Goal: Task Accomplishment & Management: Manage account settings

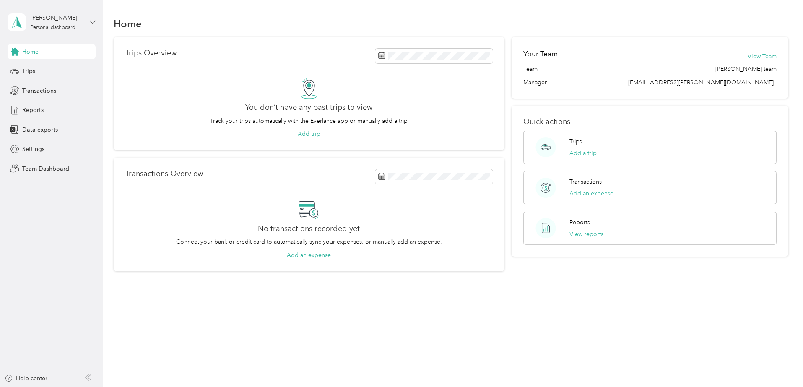
click at [91, 21] on icon at bounding box center [93, 22] width 6 height 6
click at [71, 67] on div "Team dashboard" at bounding box center [119, 69] width 212 height 15
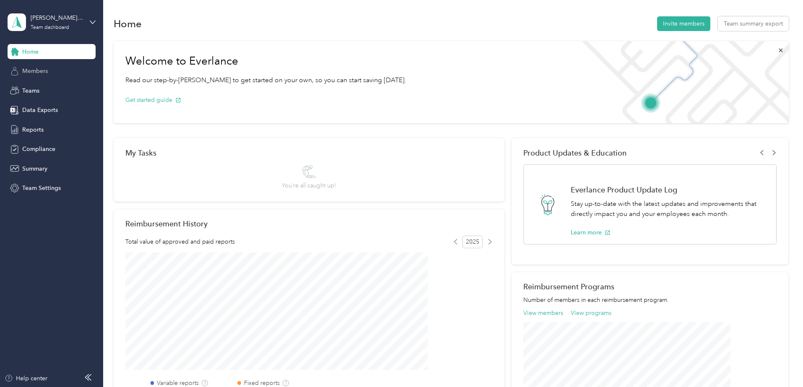
click at [50, 75] on div "Members" at bounding box center [52, 71] width 88 height 15
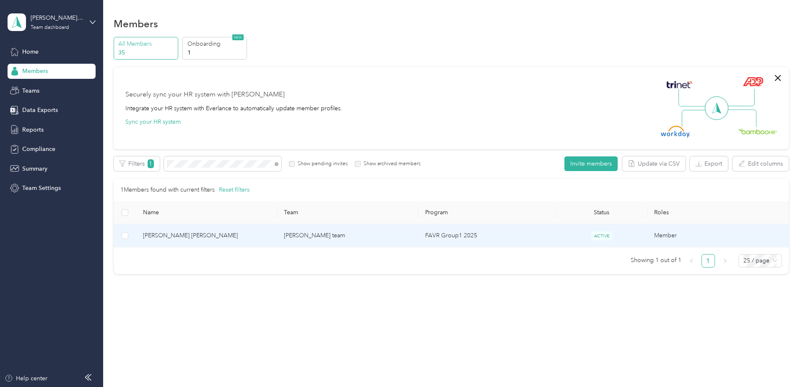
click at [250, 232] on span "[PERSON_NAME] [PERSON_NAME]" at bounding box center [207, 235] width 128 height 9
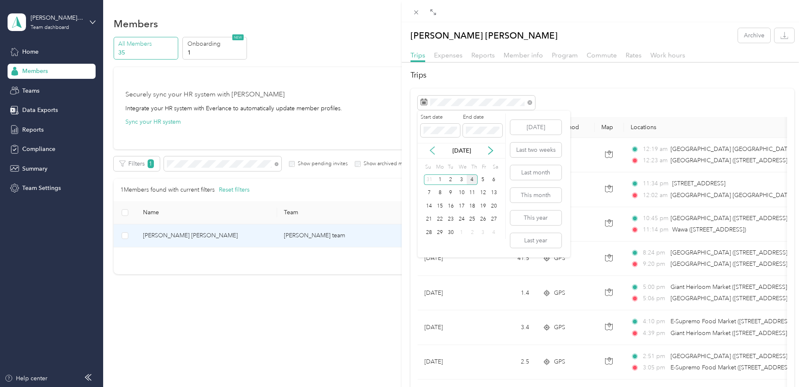
click at [434, 152] on icon at bounding box center [432, 150] width 8 height 8
click at [442, 221] on div "18" at bounding box center [440, 219] width 11 height 10
click at [440, 218] on div "18" at bounding box center [440, 219] width 11 height 10
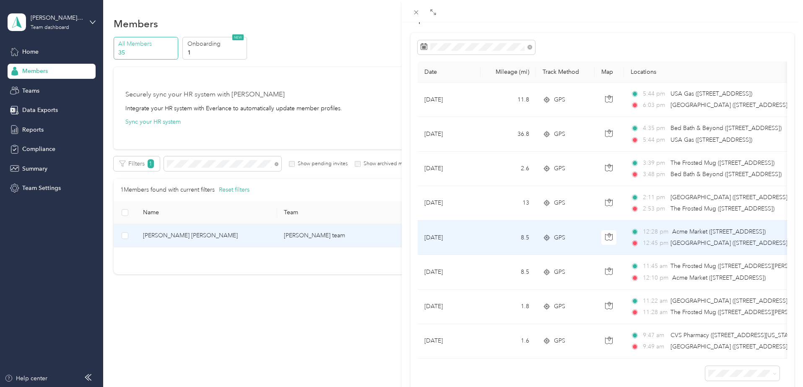
scroll to position [90, 0]
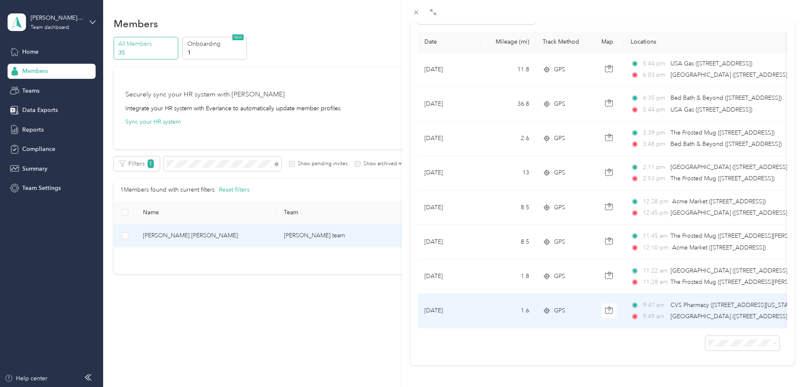
click at [553, 309] on div "GPS" at bounding box center [565, 310] width 45 height 9
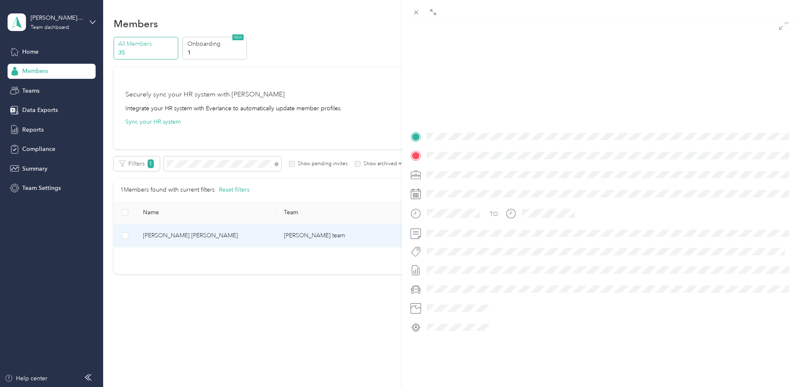
scroll to position [90, 0]
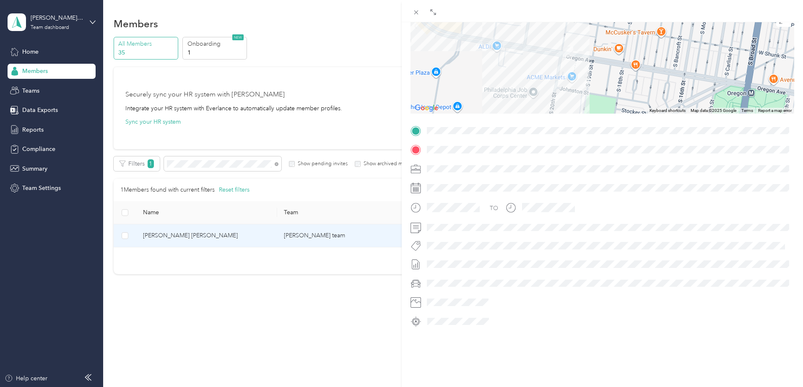
drag, startPoint x: 497, startPoint y: 90, endPoint x: 610, endPoint y: 78, distance: 114.3
click at [610, 78] on div at bounding box center [603, 61] width 384 height 105
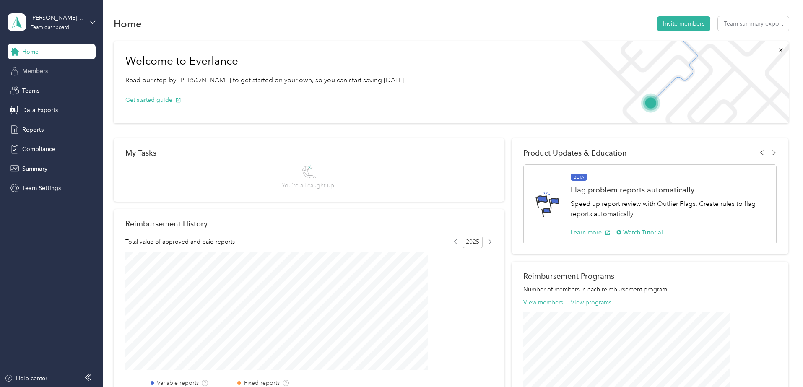
click at [42, 66] on div "Members" at bounding box center [52, 71] width 88 height 15
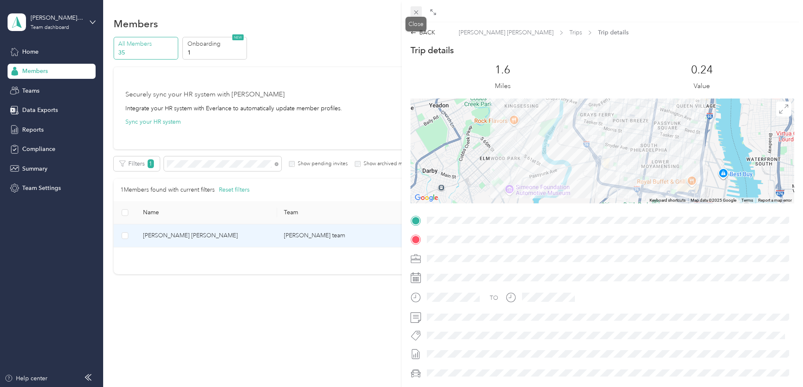
click at [416, 12] on icon at bounding box center [416, 12] width 4 height 4
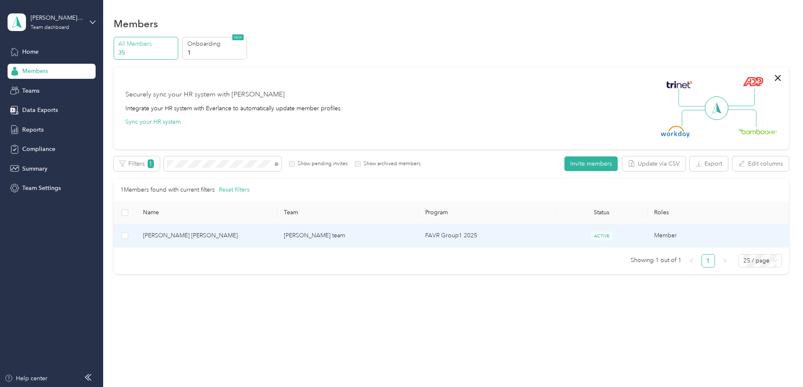
click at [346, 232] on td "[PERSON_NAME] team" at bounding box center [347, 235] width 141 height 23
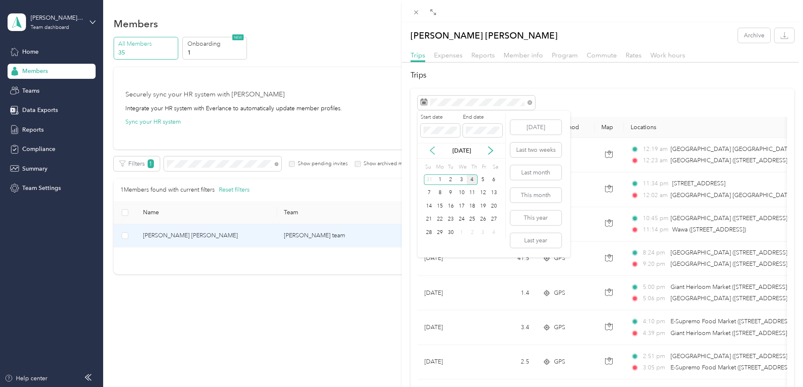
click at [431, 150] on icon at bounding box center [432, 151] width 4 height 8
click at [440, 218] on div "18" at bounding box center [440, 219] width 11 height 10
click at [440, 219] on div "18" at bounding box center [440, 219] width 11 height 10
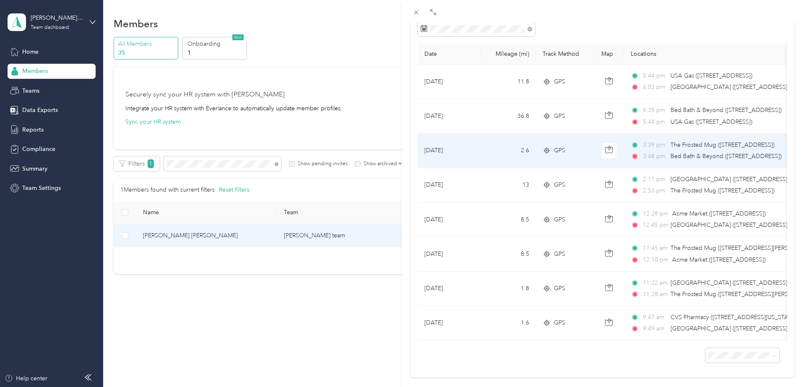
scroll to position [84, 0]
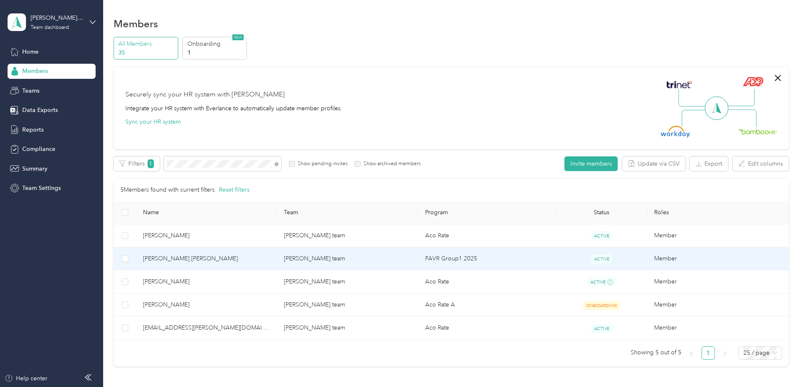
click at [237, 260] on span "[PERSON_NAME] [PERSON_NAME]" at bounding box center [207, 258] width 128 height 9
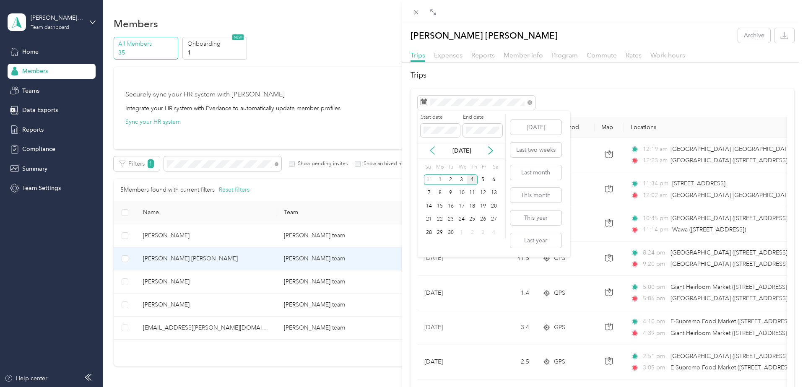
click at [430, 150] on icon at bounding box center [432, 150] width 8 height 8
click at [451, 221] on div "19" at bounding box center [451, 219] width 11 height 10
click at [451, 220] on div "19" at bounding box center [451, 219] width 11 height 10
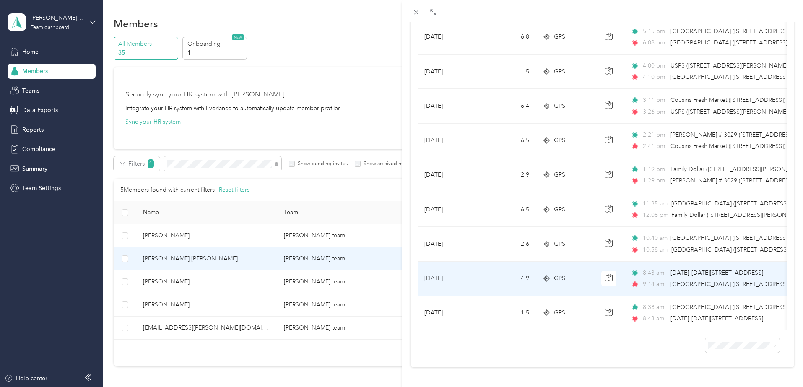
scroll to position [228, 0]
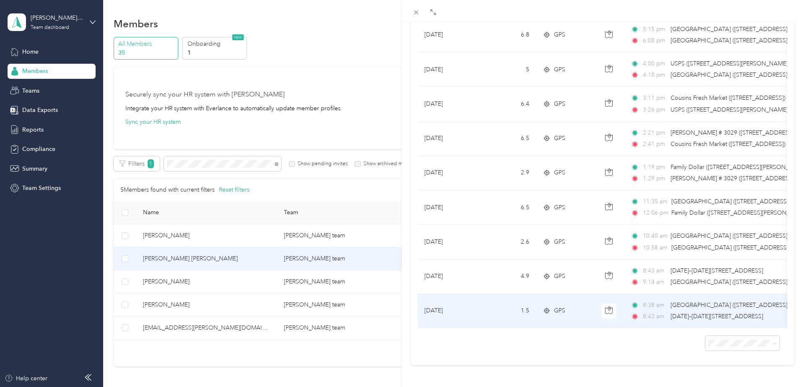
click at [559, 308] on span "GPS" at bounding box center [559, 310] width 11 height 9
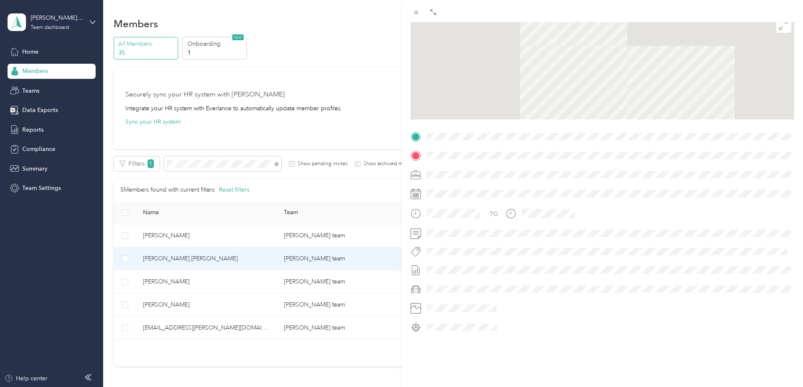
scroll to position [93, 0]
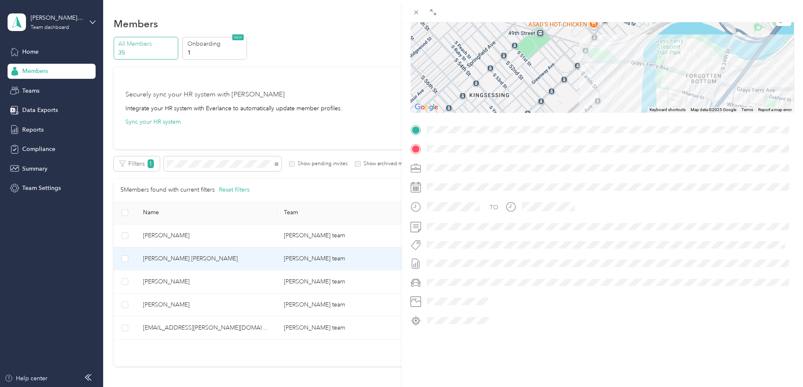
click at [544, 131] on div "Trip details This trip cannot be edited because it is either under review, appr…" at bounding box center [603, 141] width 384 height 374
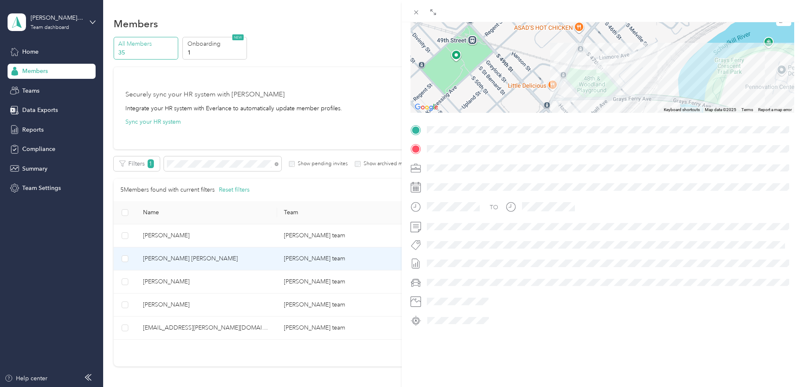
drag, startPoint x: 636, startPoint y: 48, endPoint x: 576, endPoint y: 105, distance: 83.4
click at [576, 105] on div at bounding box center [603, 60] width 384 height 105
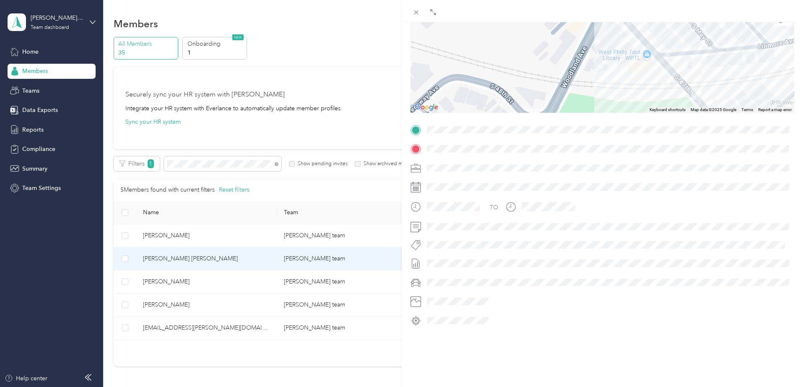
drag, startPoint x: 598, startPoint y: 80, endPoint x: 580, endPoint y: 40, distance: 43.6
click at [580, 40] on div at bounding box center [603, 60] width 384 height 105
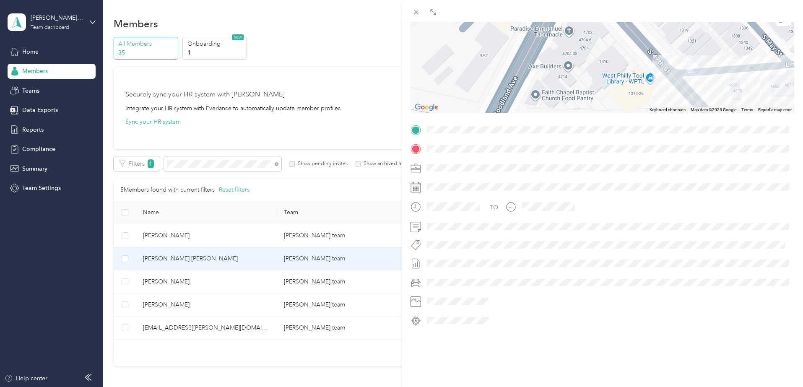
drag, startPoint x: 650, startPoint y: 60, endPoint x: 621, endPoint y: 103, distance: 51.7
click at [621, 103] on div at bounding box center [603, 60] width 384 height 105
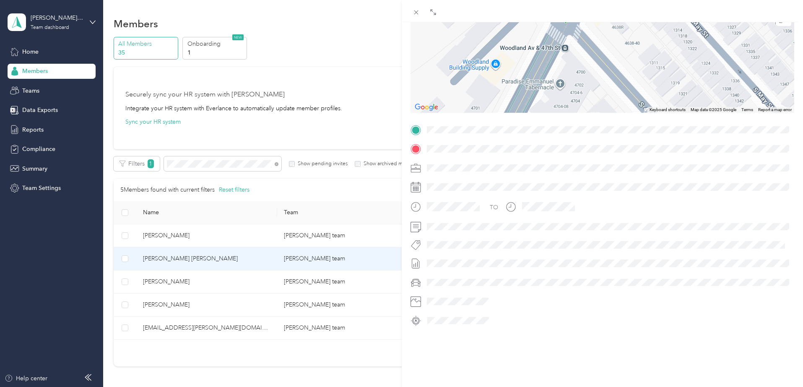
drag, startPoint x: 610, startPoint y: 49, endPoint x: 604, endPoint y: 92, distance: 43.7
click at [601, 102] on div at bounding box center [603, 60] width 384 height 105
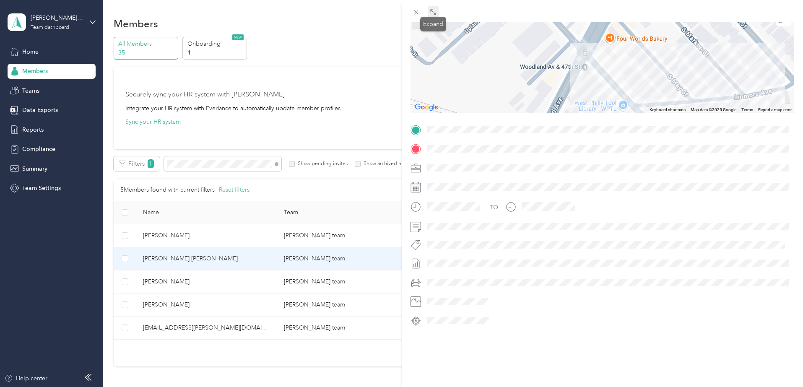
click at [437, 13] on span at bounding box center [433, 12] width 11 height 12
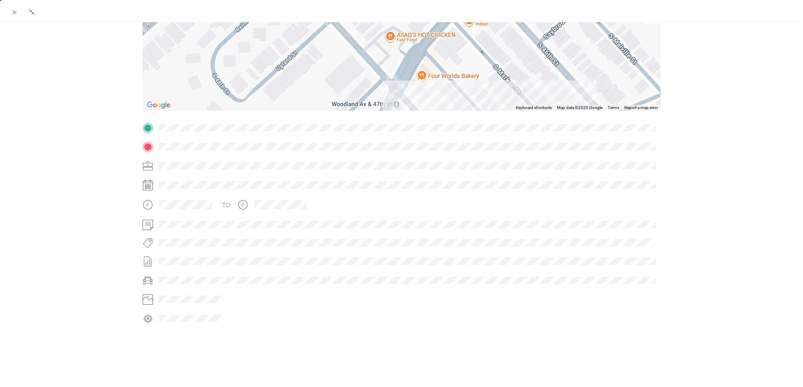
drag, startPoint x: 359, startPoint y: 55, endPoint x: 371, endPoint y: 98, distance: 44.1
click at [371, 98] on div at bounding box center [402, 58] width 518 height 105
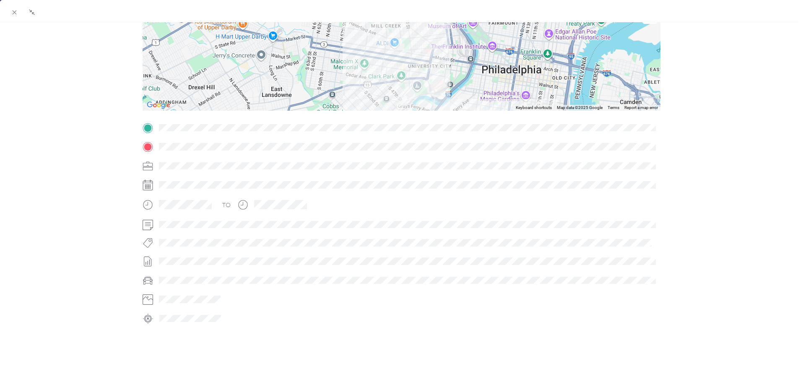
drag, startPoint x: 370, startPoint y: 55, endPoint x: 386, endPoint y: 79, distance: 29.7
click at [385, 83] on div at bounding box center [402, 58] width 518 height 105
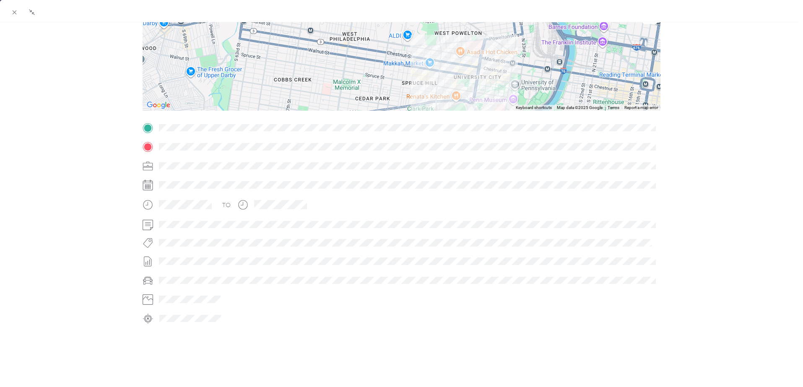
drag, startPoint x: 374, startPoint y: 38, endPoint x: 378, endPoint y: 59, distance: 20.8
click at [378, 59] on div at bounding box center [402, 58] width 518 height 105
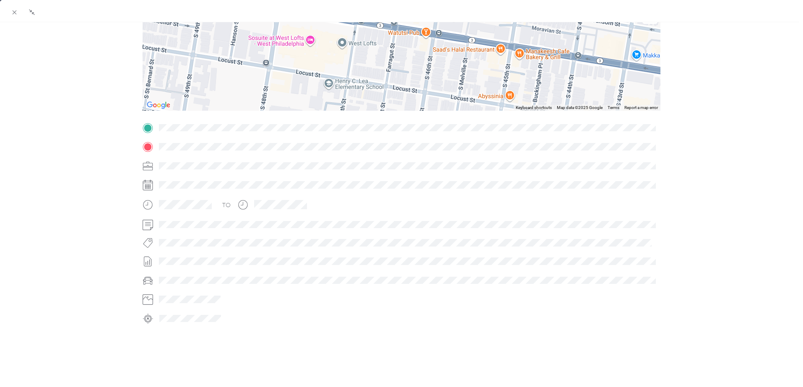
drag, startPoint x: 426, startPoint y: 44, endPoint x: 420, endPoint y: 63, distance: 18.8
click at [420, 63] on div at bounding box center [402, 58] width 518 height 105
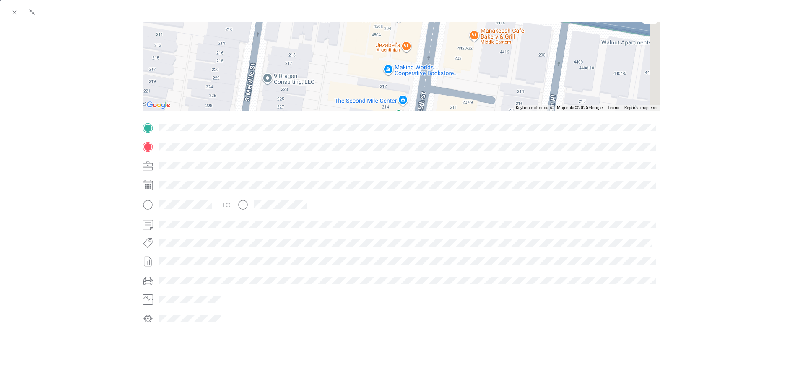
drag, startPoint x: 468, startPoint y: 49, endPoint x: 126, endPoint y: 39, distance: 342.1
click at [126, 39] on div "BACK Richard M. Jr Yusko Trips Trip details Trip details This trip cannot be ed…" at bounding box center [401, 156] width 803 height 443
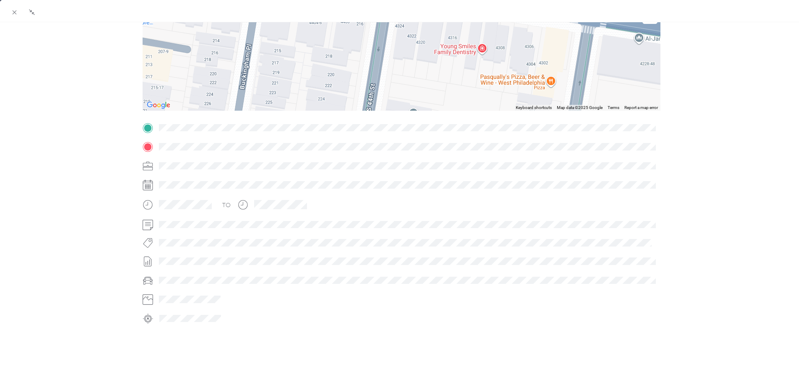
drag, startPoint x: 545, startPoint y: 63, endPoint x: 241, endPoint y: 13, distance: 308.4
click at [241, 13] on div "BACK Richard M. Jr Yusko Trips Trip details Trip details This trip cannot be ed…" at bounding box center [401, 204] width 803 height 409
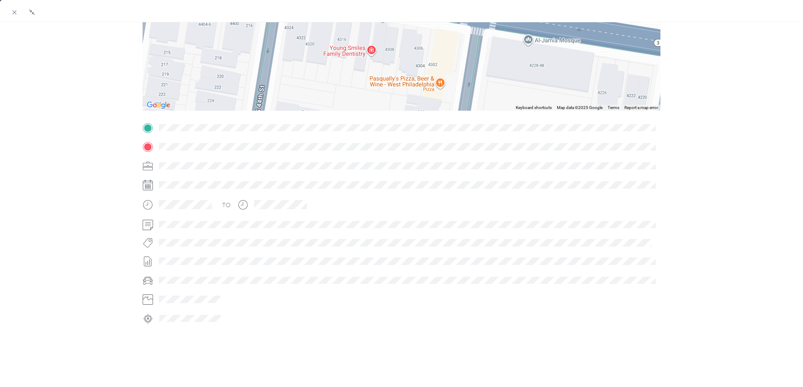
drag, startPoint x: 516, startPoint y: 53, endPoint x: 415, endPoint y: 53, distance: 102.0
click at [415, 53] on div at bounding box center [402, 58] width 518 height 105
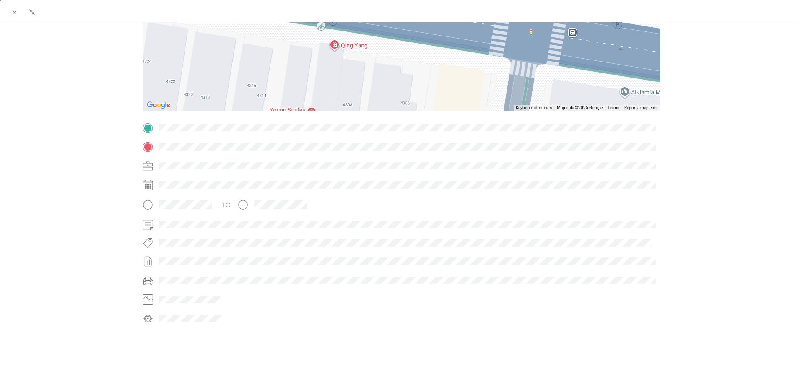
click at [462, 125] on div "Trip details This trip cannot be edited because it is either under review, appr…" at bounding box center [402, 139] width 518 height 374
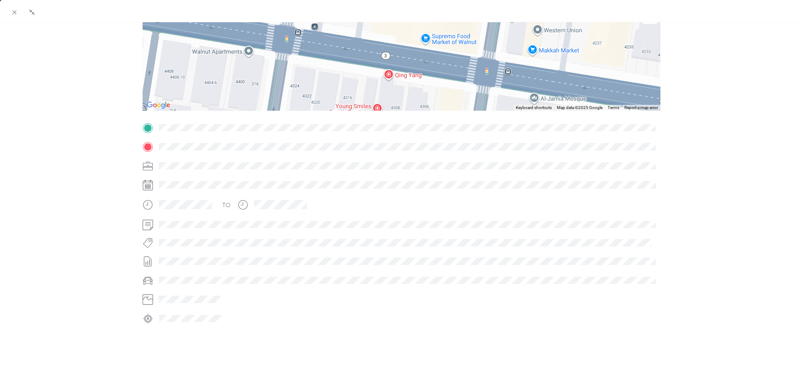
drag, startPoint x: 471, startPoint y: 52, endPoint x: 465, endPoint y: 83, distance: 30.7
click at [465, 83] on div at bounding box center [402, 58] width 518 height 105
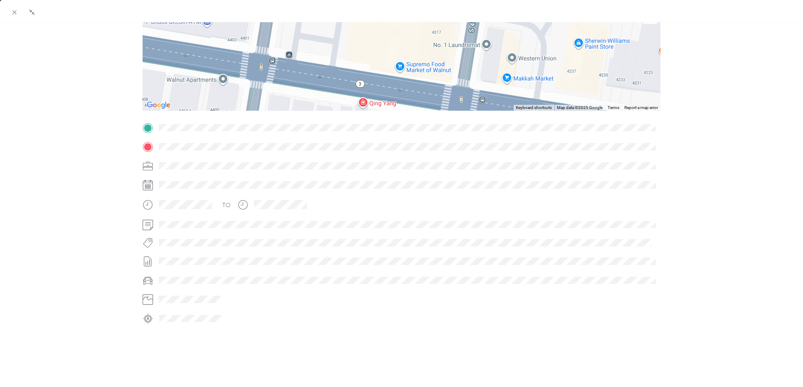
drag, startPoint x: 449, startPoint y: 63, endPoint x: 423, endPoint y: 92, distance: 39.0
click at [423, 92] on div at bounding box center [402, 58] width 518 height 105
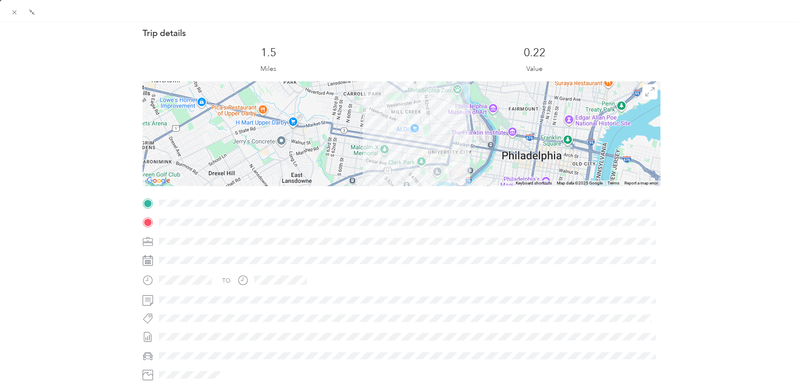
scroll to position [0, 0]
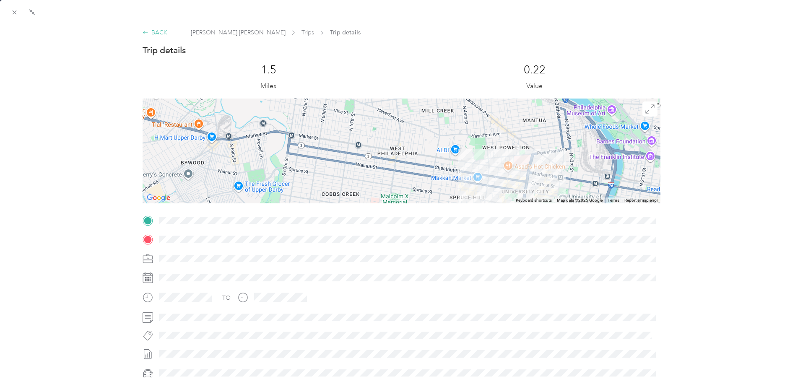
click at [144, 32] on icon at bounding box center [146, 33] width 6 height 6
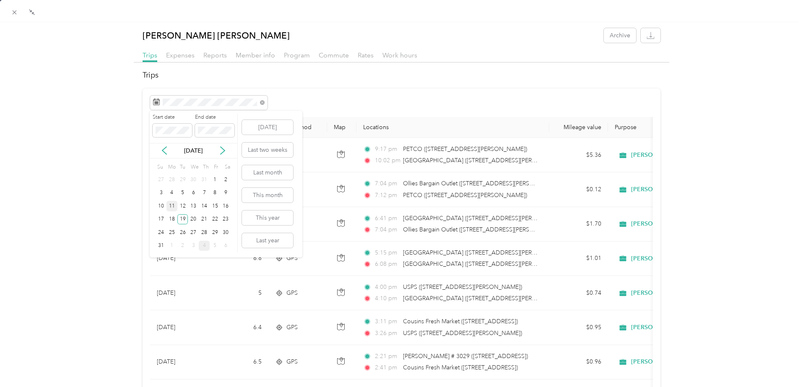
click at [173, 205] on div "11" at bounding box center [172, 206] width 11 height 10
click at [171, 204] on div "11" at bounding box center [172, 206] width 11 height 10
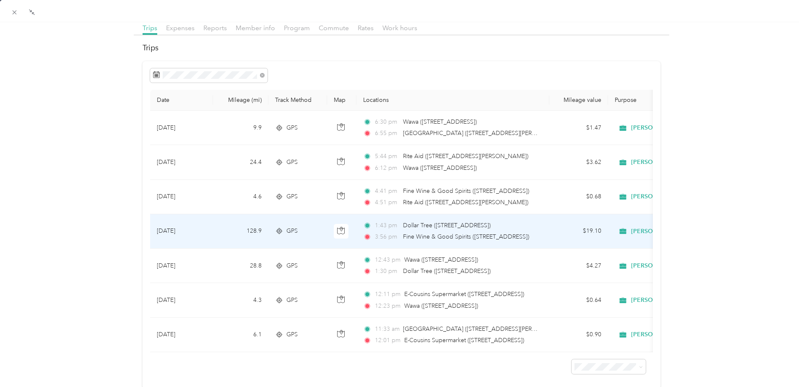
scroll to position [42, 0]
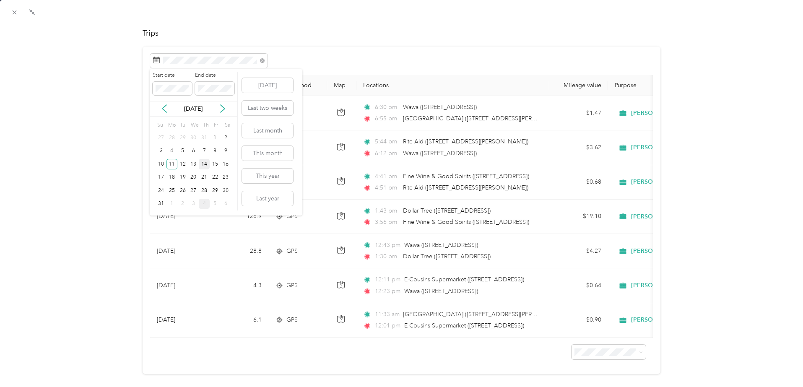
click at [203, 162] on div "14" at bounding box center [204, 164] width 11 height 10
click at [182, 163] on div "12" at bounding box center [182, 164] width 11 height 10
click at [163, 110] on icon at bounding box center [164, 108] width 8 height 8
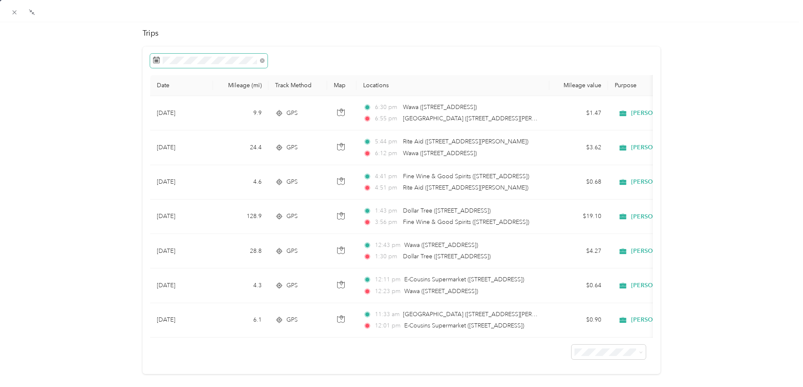
click at [264, 59] on span at bounding box center [208, 61] width 117 height 14
click at [166, 107] on icon at bounding box center [164, 108] width 8 height 8
click at [223, 108] on icon at bounding box center [223, 109] width 4 height 8
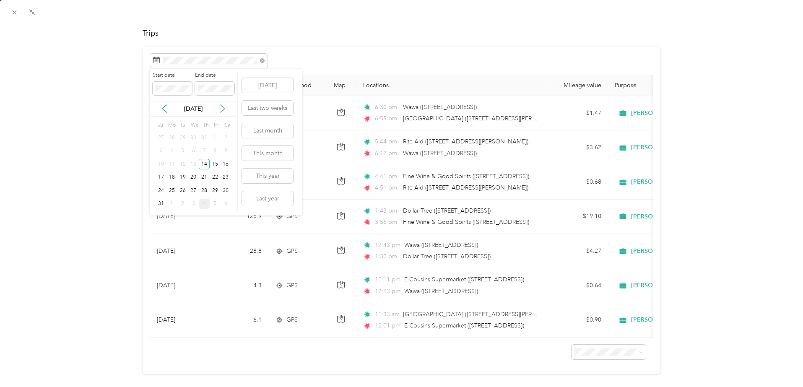
click at [223, 108] on icon at bounding box center [223, 109] width 4 height 8
click at [164, 107] on icon at bounding box center [164, 109] width 4 height 8
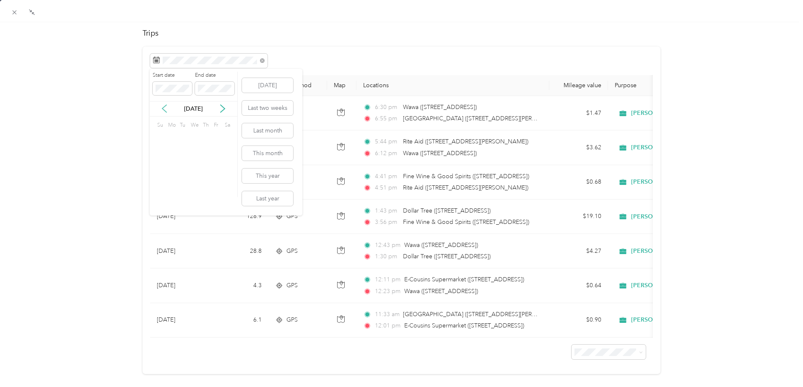
click at [164, 107] on icon at bounding box center [164, 109] width 4 height 8
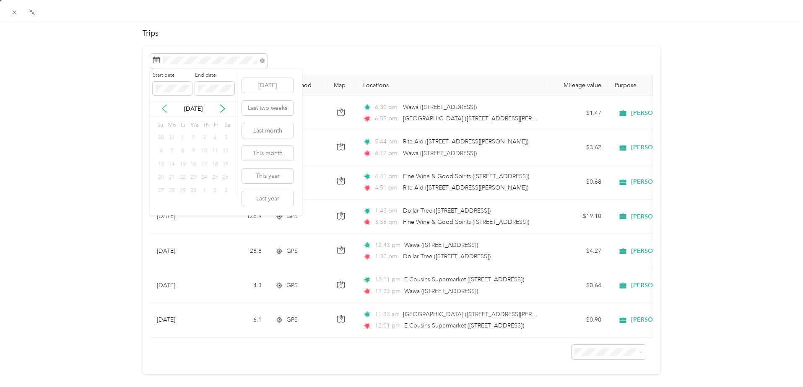
click at [164, 107] on icon at bounding box center [164, 109] width 4 height 8
click at [11, 13] on icon at bounding box center [14, 12] width 7 height 7
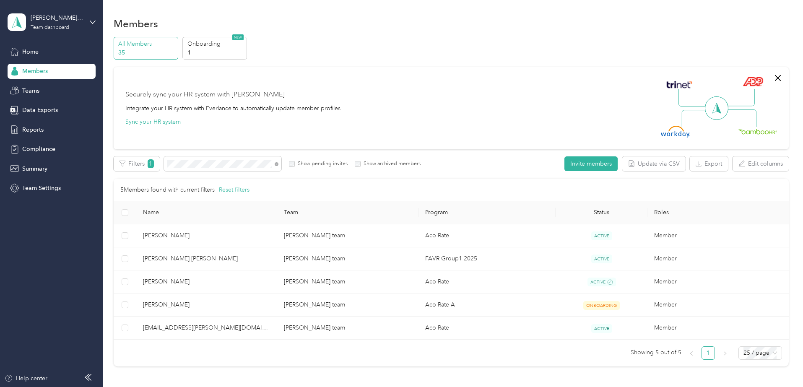
scroll to position [30, 0]
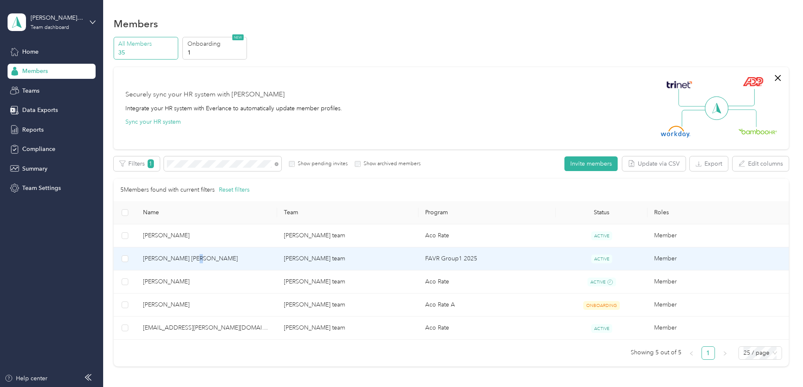
click at [242, 258] on span "[PERSON_NAME] [PERSON_NAME]" at bounding box center [207, 258] width 128 height 9
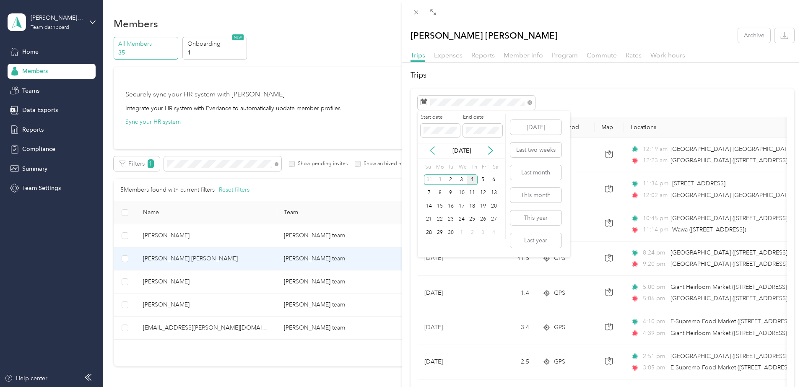
click at [435, 150] on icon at bounding box center [432, 150] width 8 height 8
click at [452, 204] on div "12" at bounding box center [451, 206] width 11 height 10
click at [451, 206] on div "12" at bounding box center [451, 206] width 11 height 10
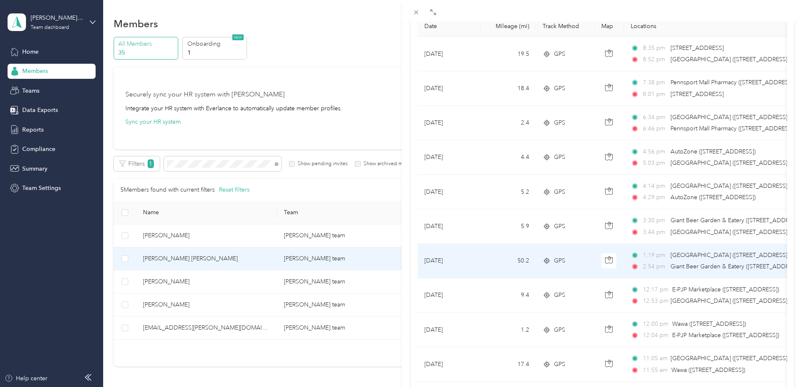
scroll to position [126, 0]
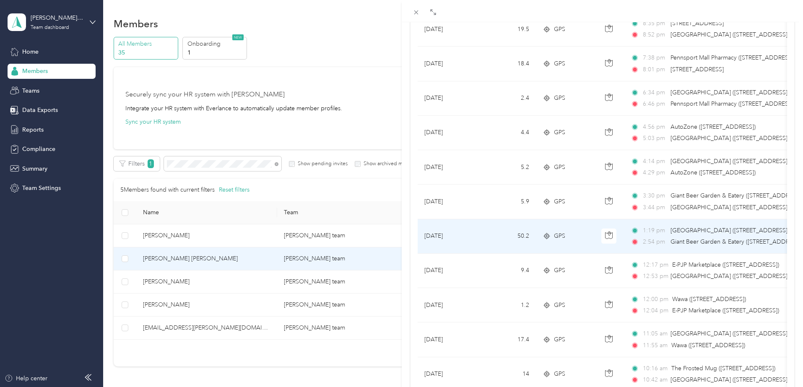
click at [550, 236] on icon at bounding box center [547, 236] width 8 height 7
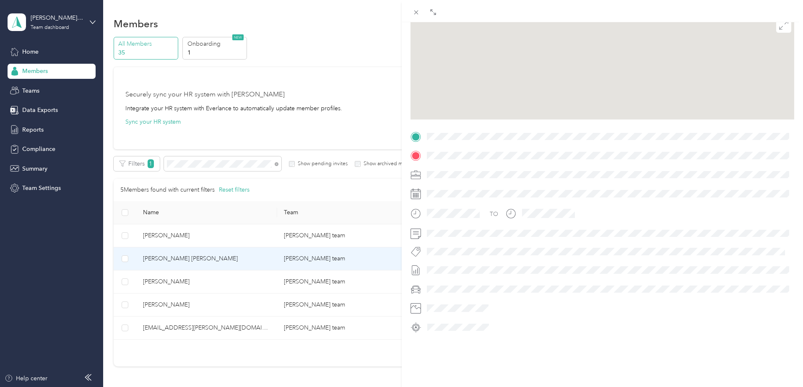
scroll to position [93, 0]
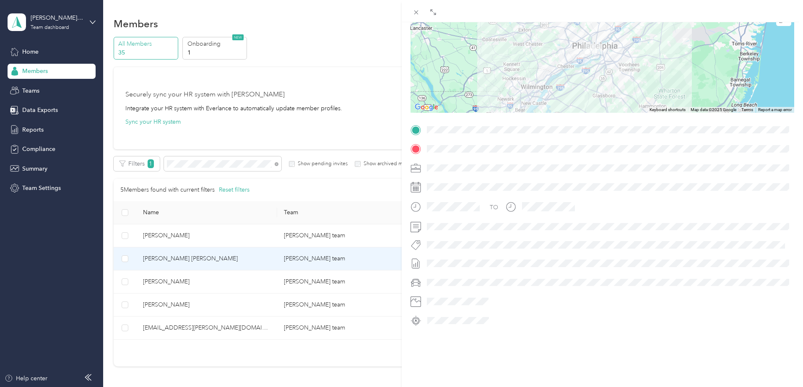
drag, startPoint x: 633, startPoint y: 56, endPoint x: 625, endPoint y: 67, distance: 13.6
click at [625, 67] on div at bounding box center [603, 60] width 384 height 105
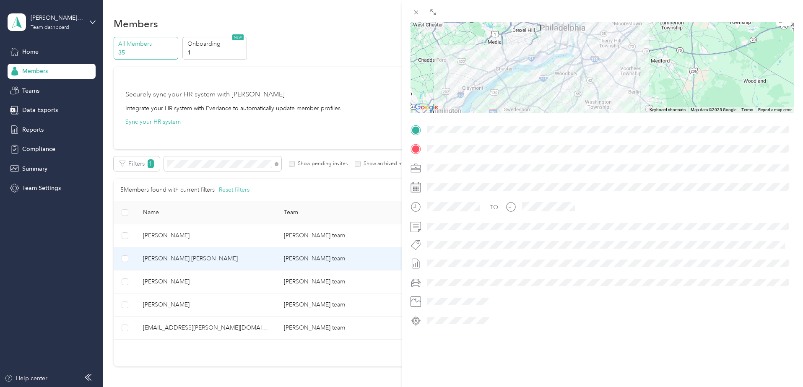
drag, startPoint x: 618, startPoint y: 60, endPoint x: 616, endPoint y: 70, distance: 9.9
click at [616, 70] on div at bounding box center [603, 60] width 384 height 105
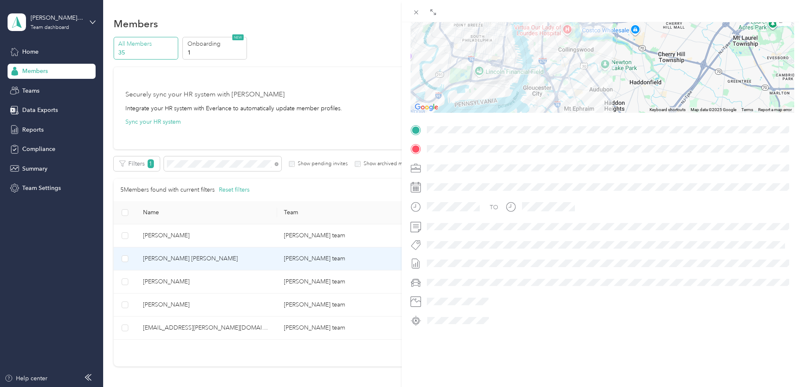
click at [606, 126] on div "Trip details This trip cannot be edited because it is either under review, appr…" at bounding box center [603, 141] width 384 height 374
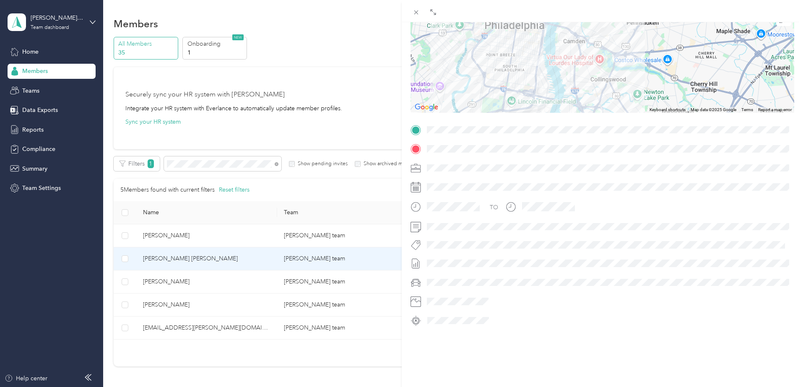
drag, startPoint x: 593, startPoint y: 60, endPoint x: 625, endPoint y: 89, distance: 43.6
click at [626, 92] on div at bounding box center [603, 60] width 384 height 105
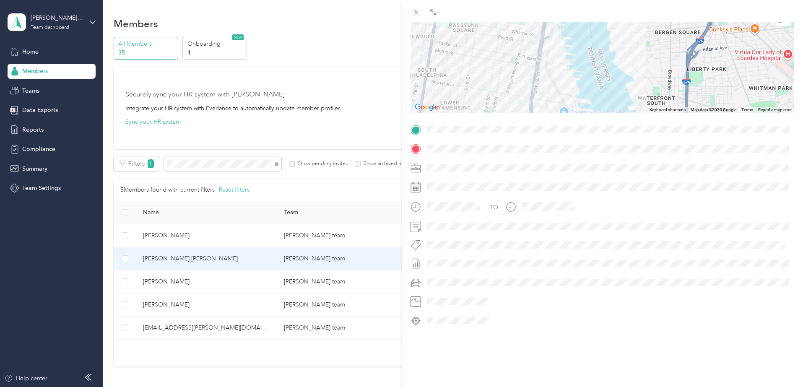
drag, startPoint x: 545, startPoint y: 49, endPoint x: 571, endPoint y: 92, distance: 50.7
click at [571, 92] on div at bounding box center [603, 60] width 384 height 105
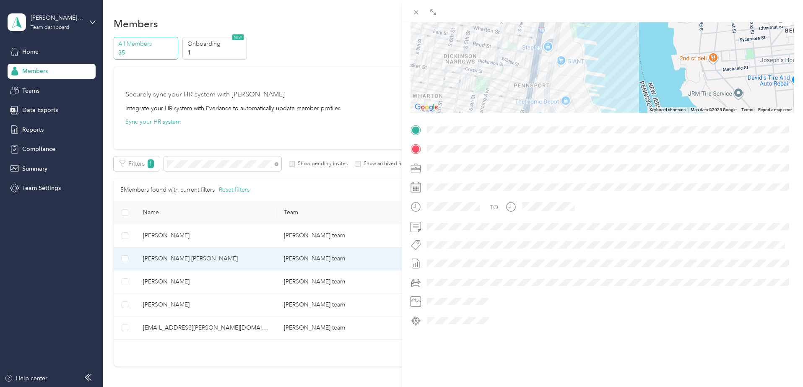
drag, startPoint x: 555, startPoint y: 45, endPoint x: 581, endPoint y: 95, distance: 56.3
click at [581, 95] on div at bounding box center [603, 60] width 384 height 105
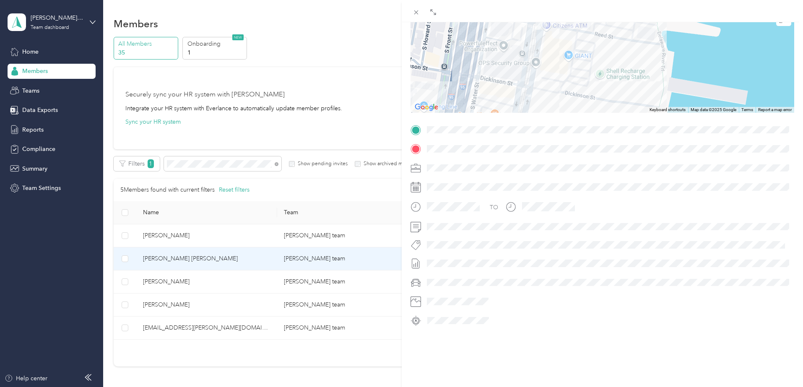
drag, startPoint x: 532, startPoint y: 69, endPoint x: 561, endPoint y: 101, distance: 43.0
click at [563, 108] on div at bounding box center [603, 60] width 384 height 105
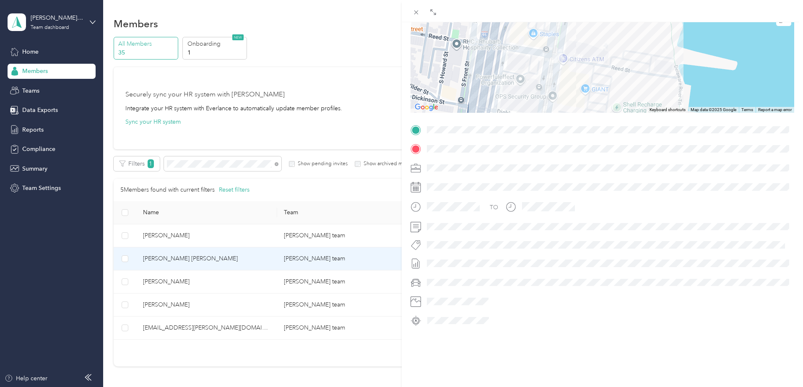
drag, startPoint x: 548, startPoint y: 57, endPoint x: 565, endPoint y: 93, distance: 39.0
click at [565, 93] on div at bounding box center [603, 60] width 384 height 105
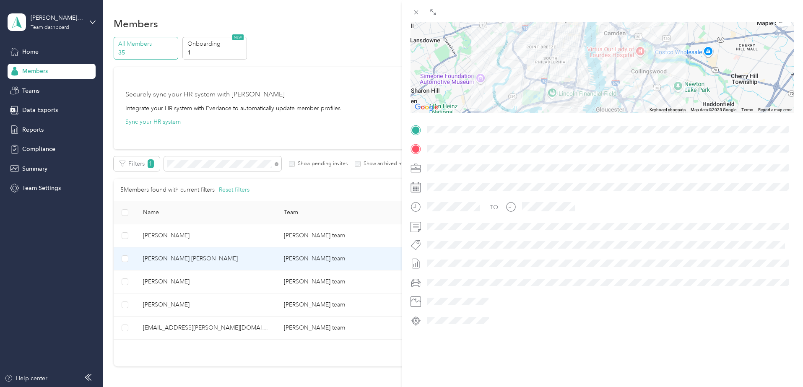
drag, startPoint x: 601, startPoint y: 96, endPoint x: 595, endPoint y: 63, distance: 33.6
click at [595, 63] on div at bounding box center [603, 60] width 384 height 105
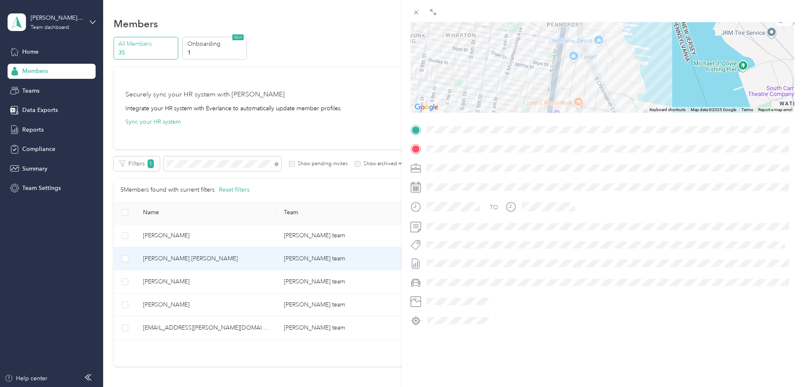
drag, startPoint x: 501, startPoint y: 50, endPoint x: 623, endPoint y: 139, distance: 150.7
click at [623, 139] on div "Trip details This trip cannot be edited because it is either under review, appr…" at bounding box center [603, 141] width 384 height 374
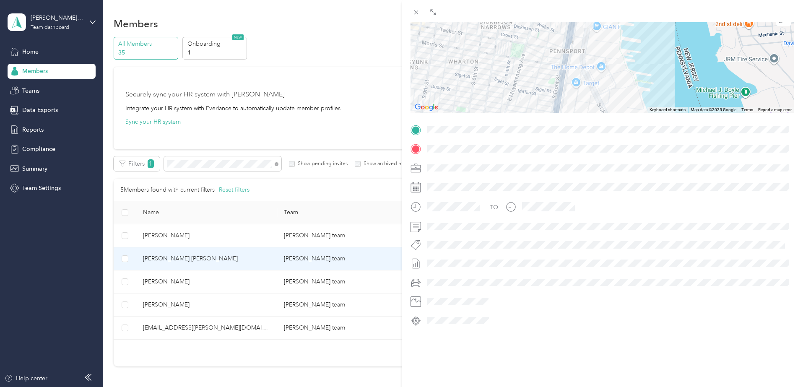
drag, startPoint x: 599, startPoint y: 79, endPoint x: 602, endPoint y: 107, distance: 27.8
click at [602, 107] on div at bounding box center [603, 60] width 384 height 105
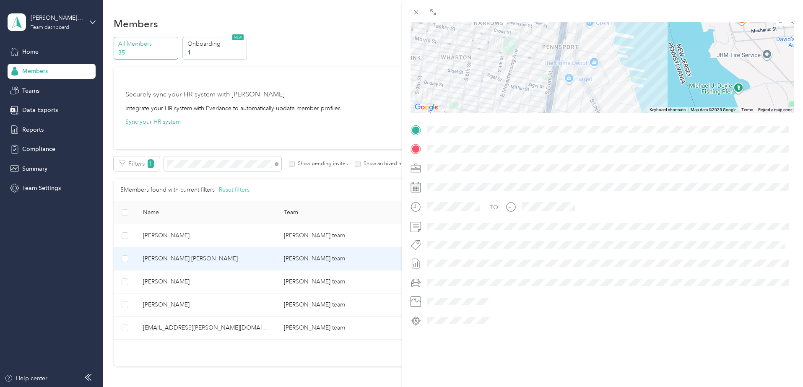
drag, startPoint x: 623, startPoint y: 94, endPoint x: 616, endPoint y: 87, distance: 9.5
click at [616, 87] on div at bounding box center [603, 60] width 384 height 105
click at [433, 10] on icon at bounding box center [433, 12] width 7 height 7
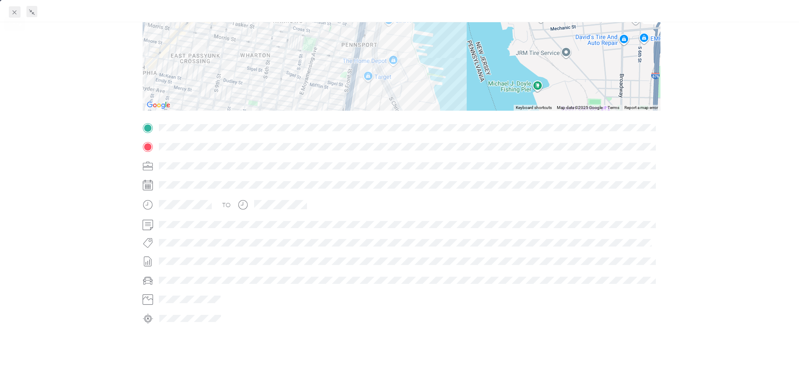
click at [17, 8] on span at bounding box center [15, 12] width 12 height 12
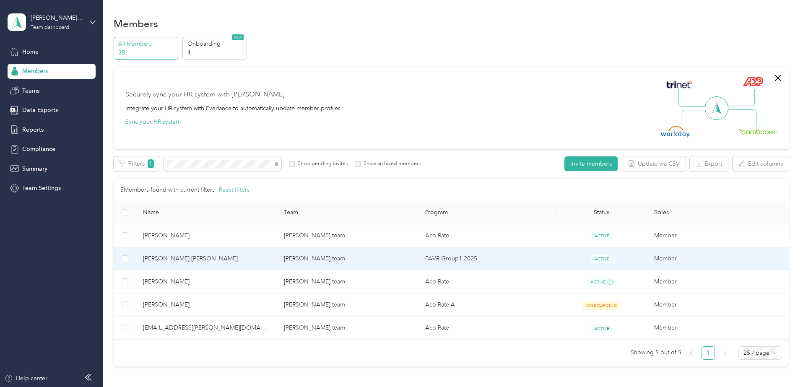
click at [238, 260] on span "[PERSON_NAME] [PERSON_NAME]" at bounding box center [207, 258] width 128 height 9
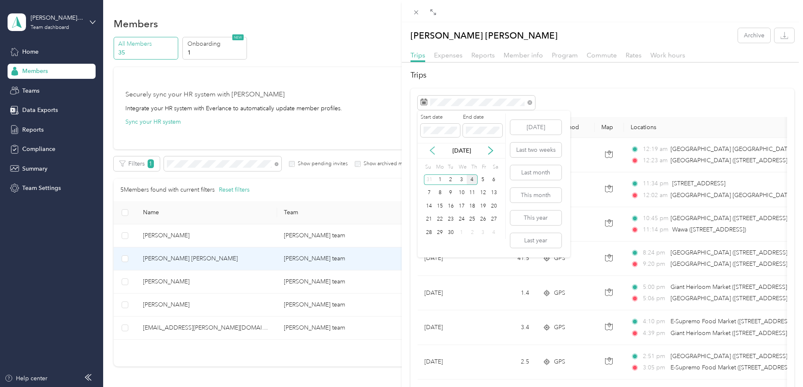
click at [433, 154] on icon at bounding box center [432, 150] width 8 height 8
click at [449, 221] on div "19" at bounding box center [451, 219] width 11 height 10
click at [451, 219] on div "19" at bounding box center [451, 219] width 11 height 10
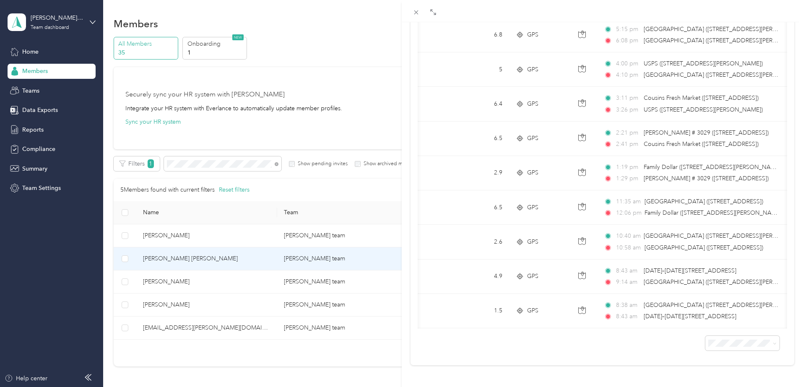
scroll to position [0, 10]
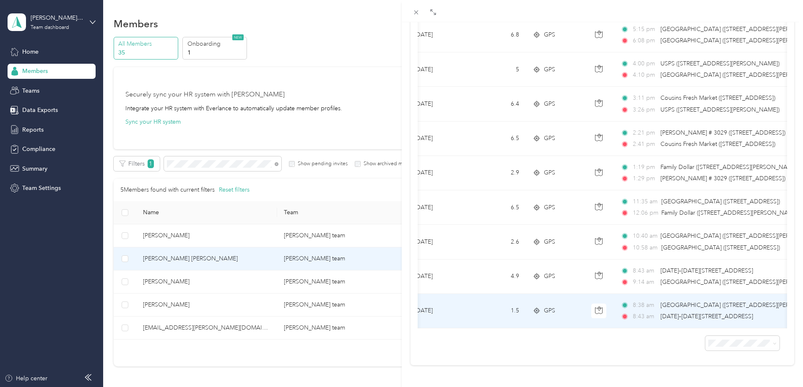
click at [535, 308] on icon at bounding box center [537, 311] width 8 height 7
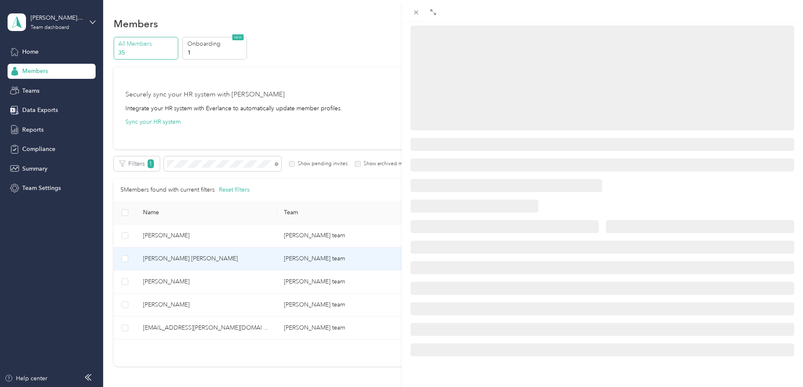
scroll to position [93, 0]
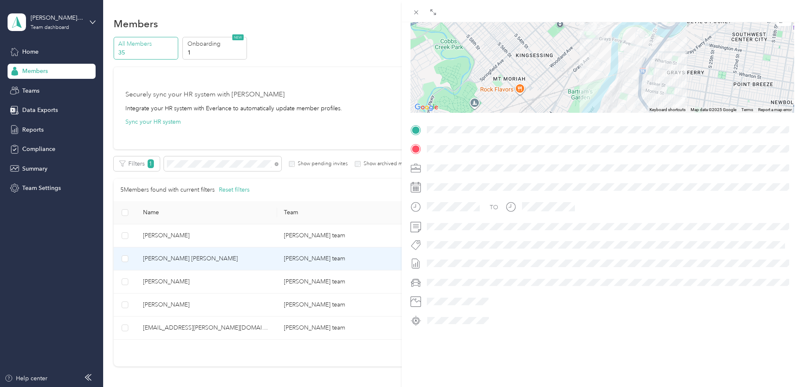
drag, startPoint x: 582, startPoint y: 56, endPoint x: 579, endPoint y: 100, distance: 44.1
click at [579, 100] on div at bounding box center [603, 60] width 384 height 105
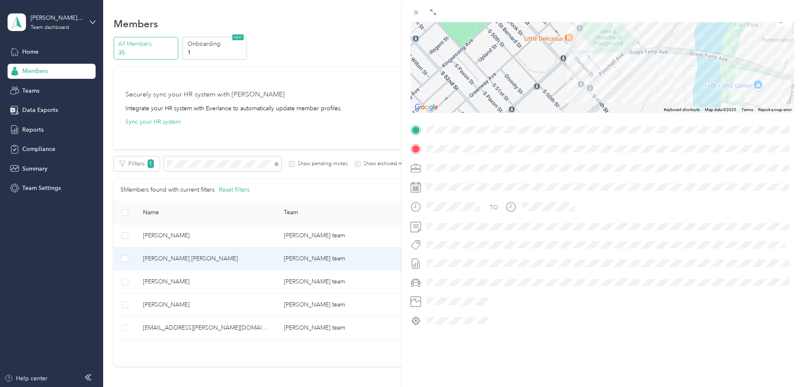
drag, startPoint x: 588, startPoint y: 55, endPoint x: 556, endPoint y: 122, distance: 74.5
click at [556, 122] on div "Trip details This trip cannot be edited because it is either under review, appr…" at bounding box center [603, 141] width 384 height 374
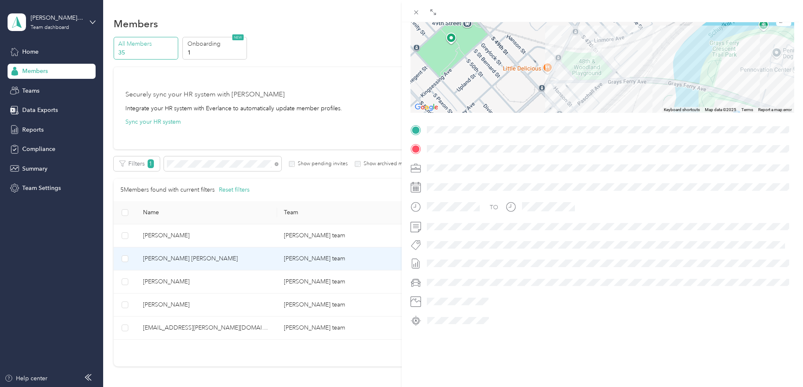
drag, startPoint x: 584, startPoint y: 58, endPoint x: 554, endPoint y: 96, distance: 48.1
click at [554, 96] on div at bounding box center [603, 60] width 384 height 105
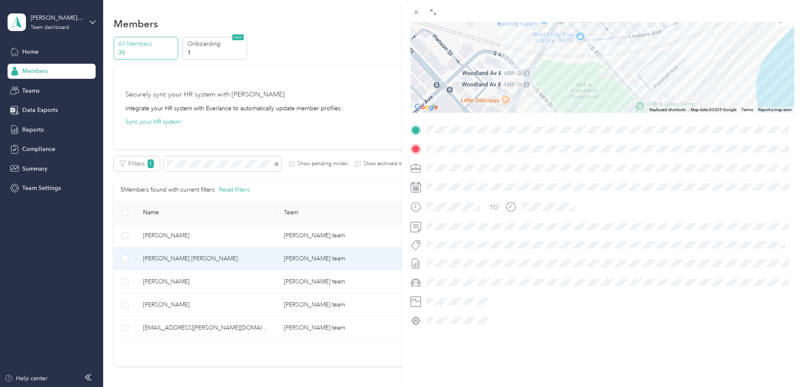
drag, startPoint x: 588, startPoint y: 60, endPoint x: 574, endPoint y: 82, distance: 25.8
click at [574, 82] on div at bounding box center [603, 60] width 384 height 105
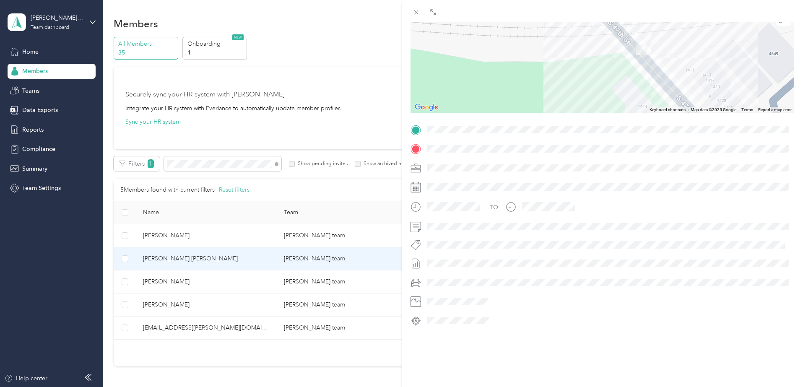
drag, startPoint x: 599, startPoint y: 50, endPoint x: 555, endPoint y: 87, distance: 56.9
click at [555, 87] on div at bounding box center [603, 60] width 384 height 105
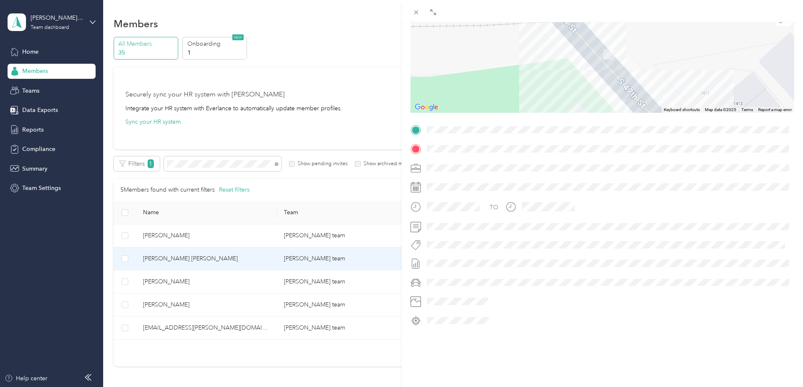
drag, startPoint x: 576, startPoint y: 49, endPoint x: 529, endPoint y: 78, distance: 55.2
click at [529, 78] on div at bounding box center [603, 60] width 384 height 105
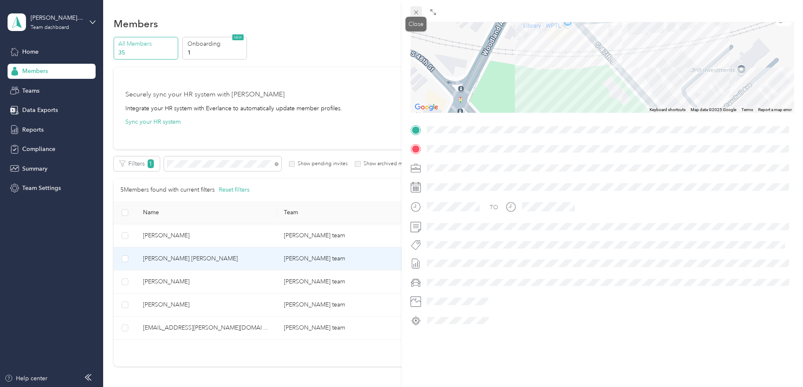
click at [417, 14] on icon at bounding box center [416, 12] width 7 height 7
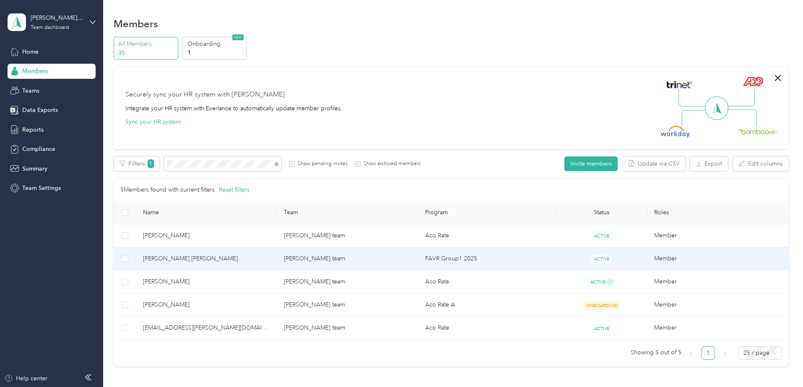
click at [238, 259] on span "[PERSON_NAME] [PERSON_NAME]" at bounding box center [207, 258] width 128 height 9
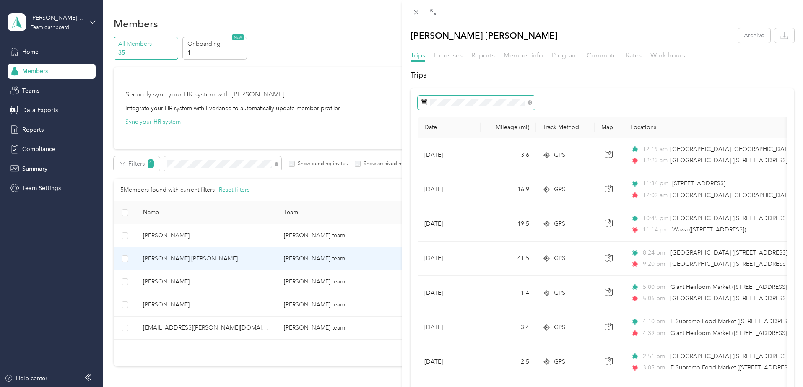
click at [449, 97] on span at bounding box center [476, 103] width 117 height 14
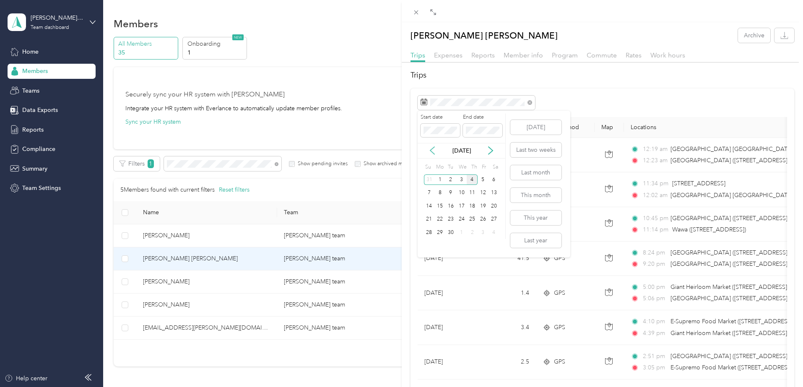
click at [431, 151] on icon at bounding box center [432, 151] width 4 height 8
click at [483, 232] on div "29" at bounding box center [483, 232] width 11 height 10
click at [484, 233] on div "29" at bounding box center [483, 232] width 11 height 10
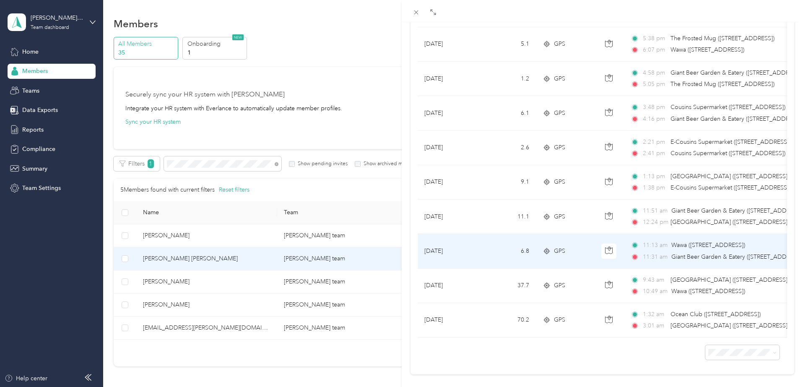
scroll to position [228, 0]
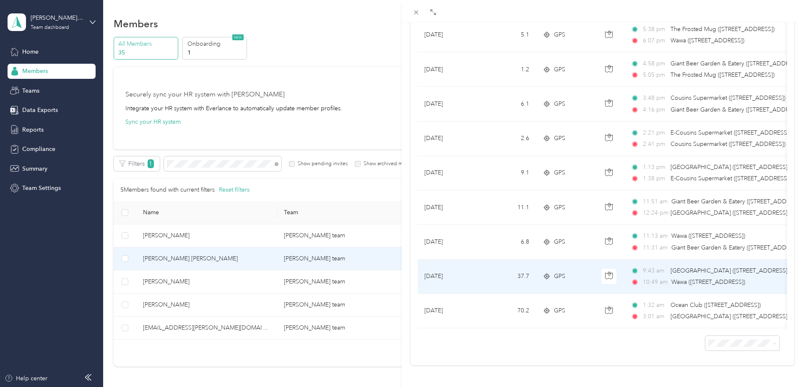
click at [563, 273] on span "GPS" at bounding box center [559, 276] width 11 height 9
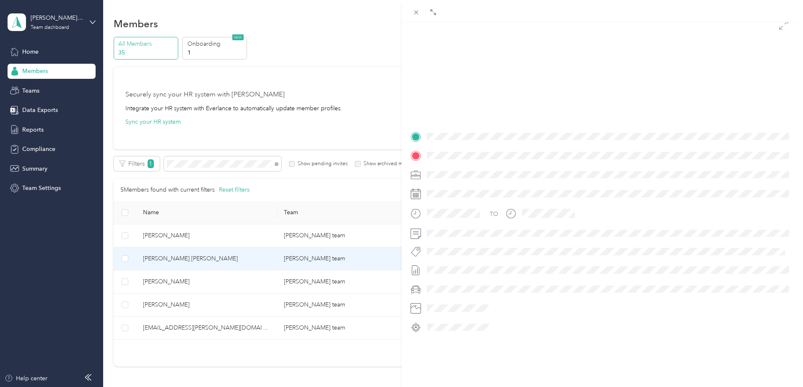
scroll to position [93, 0]
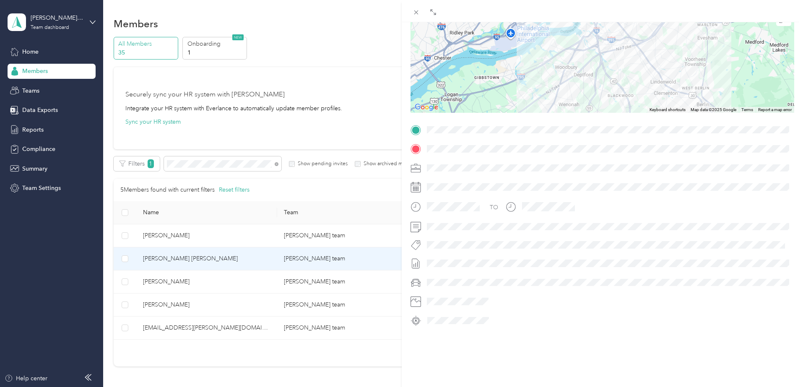
drag, startPoint x: 617, startPoint y: 51, endPoint x: 602, endPoint y: 102, distance: 53.0
click at [602, 102] on div at bounding box center [603, 60] width 384 height 105
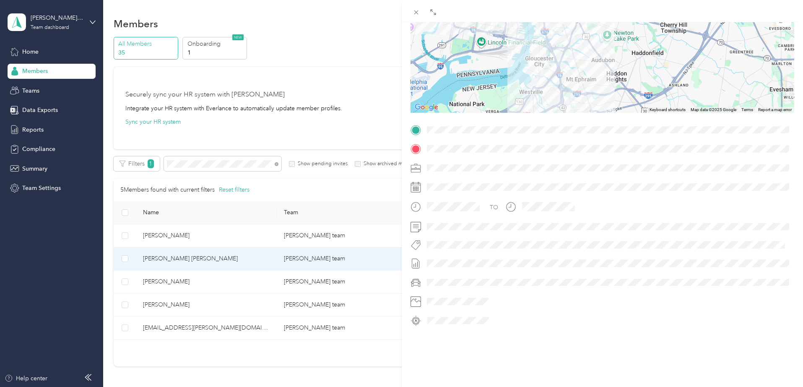
click at [622, 124] on div "Trip details This trip cannot be edited because it is either under review, appr…" at bounding box center [603, 141] width 384 height 374
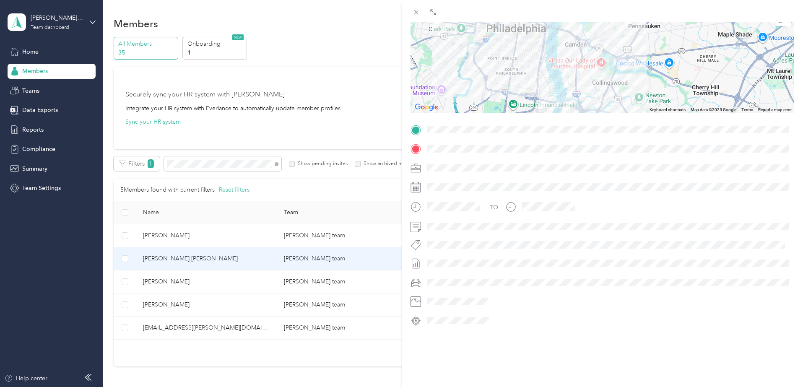
drag, startPoint x: 620, startPoint y: 73, endPoint x: 637, endPoint y: 112, distance: 42.3
click at [637, 112] on div "Trip details This trip cannot be edited because it is either under review, appr…" at bounding box center [603, 141] width 384 height 374
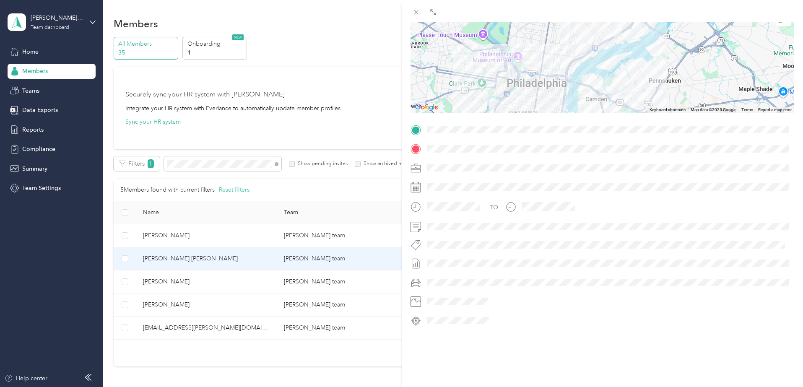
drag, startPoint x: 632, startPoint y: 85, endPoint x: 639, endPoint y: 101, distance: 17.5
click at [639, 101] on div at bounding box center [603, 60] width 384 height 105
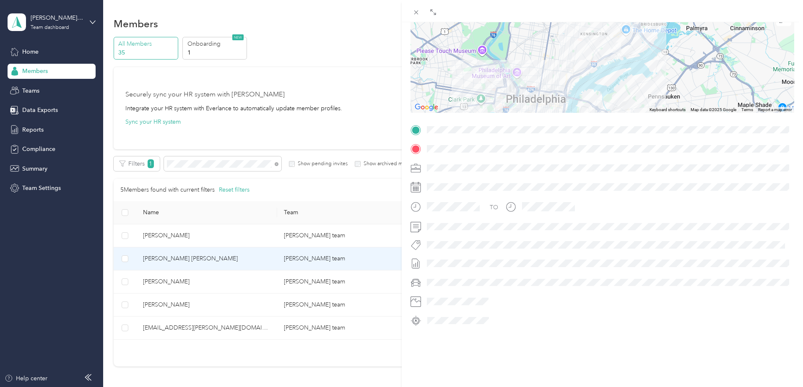
drag, startPoint x: 640, startPoint y: 63, endPoint x: 639, endPoint y: 91, distance: 27.7
click at [639, 91] on div at bounding box center [603, 60] width 384 height 105
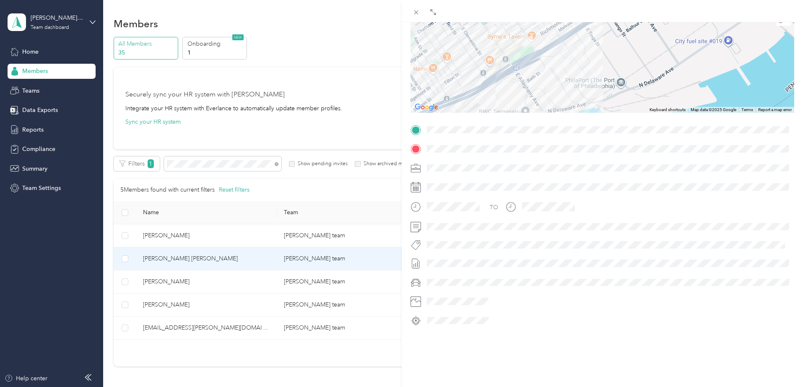
drag, startPoint x: 574, startPoint y: 49, endPoint x: 592, endPoint y: 99, distance: 53.2
click at [592, 99] on div at bounding box center [603, 60] width 384 height 105
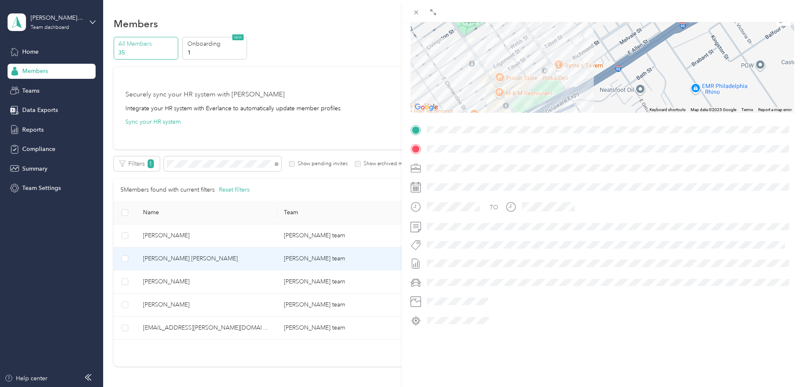
drag, startPoint x: 513, startPoint y: 47, endPoint x: 581, endPoint y: 107, distance: 90.3
click at [581, 107] on div at bounding box center [603, 60] width 384 height 105
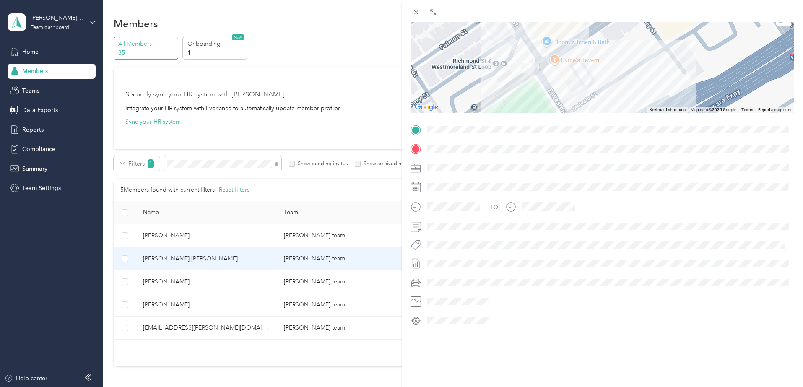
drag, startPoint x: 521, startPoint y: 58, endPoint x: 580, endPoint y: 107, distance: 76.9
click at [580, 107] on div at bounding box center [603, 60] width 384 height 105
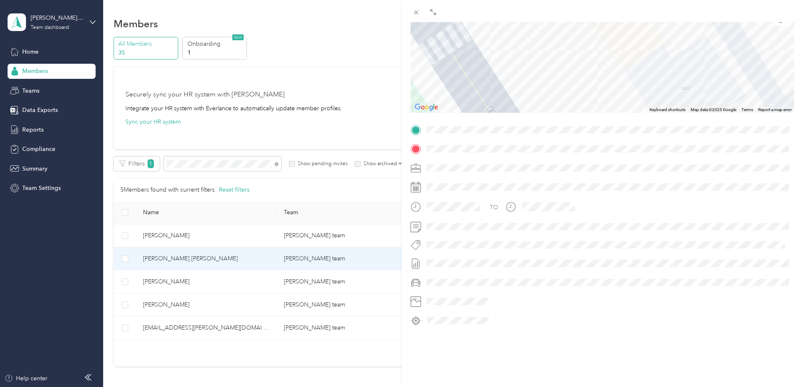
drag, startPoint x: 499, startPoint y: 67, endPoint x: 581, endPoint y: 110, distance: 92.5
click at [581, 110] on div at bounding box center [603, 60] width 384 height 105
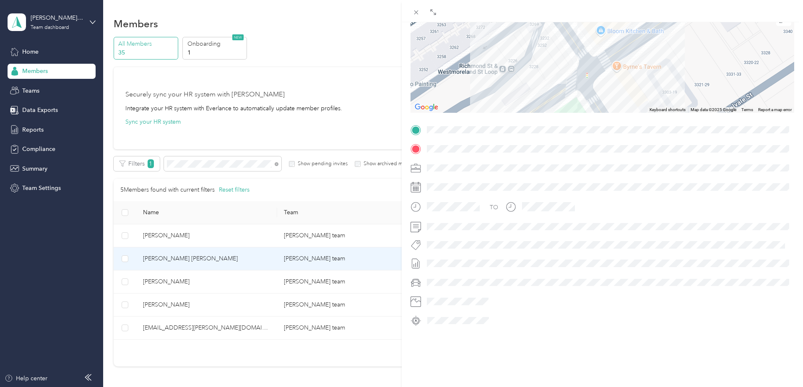
drag, startPoint x: 531, startPoint y: 64, endPoint x: 597, endPoint y: 88, distance: 70.6
click at [597, 88] on div at bounding box center [603, 60] width 384 height 105
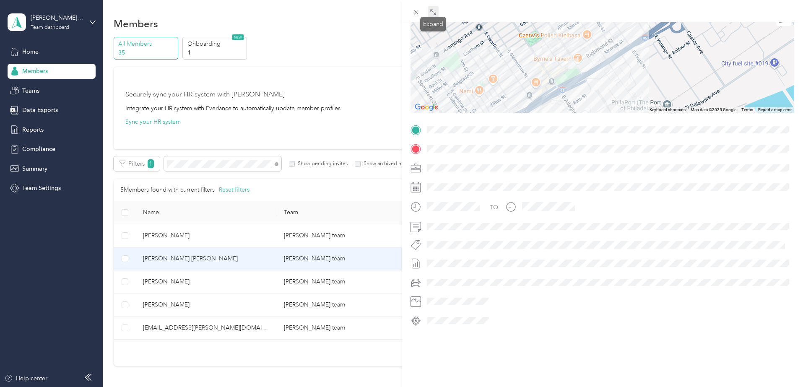
click at [433, 10] on icon at bounding box center [433, 12] width 7 height 7
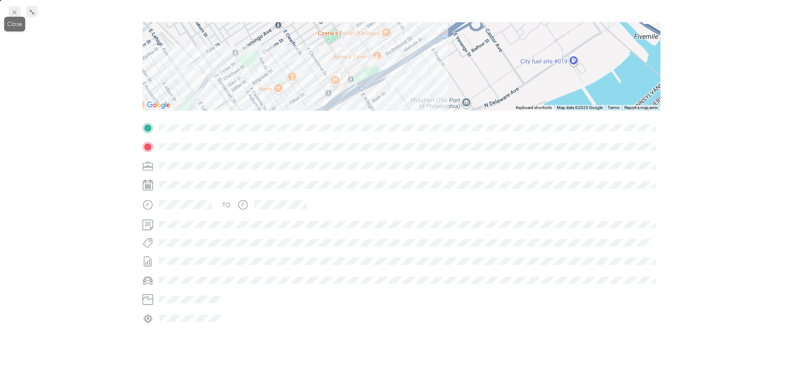
click at [17, 15] on icon at bounding box center [14, 12] width 7 height 7
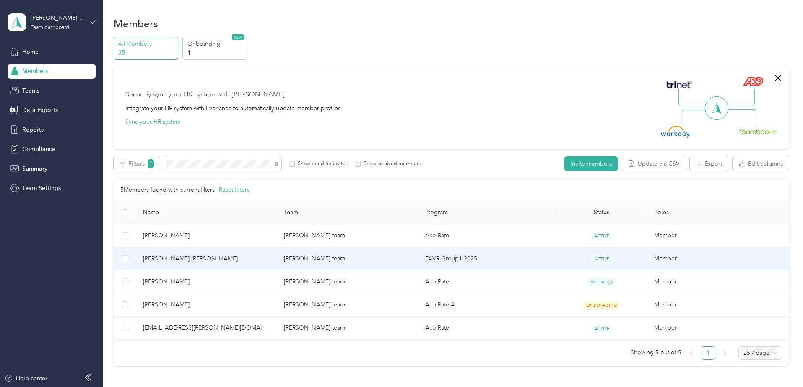
click at [237, 258] on span "[PERSON_NAME] [PERSON_NAME]" at bounding box center [207, 258] width 128 height 9
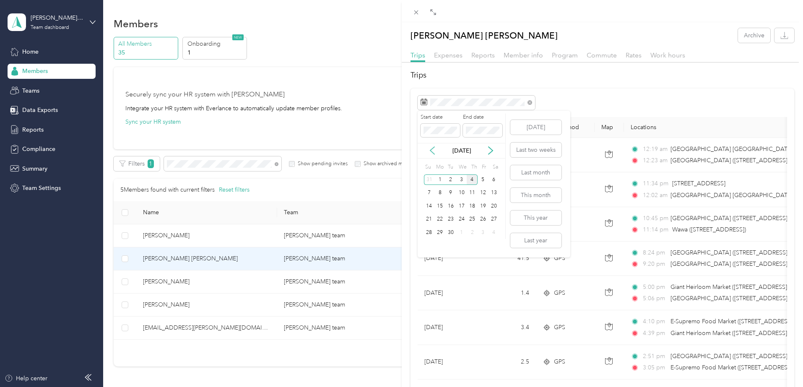
click at [430, 151] on icon at bounding box center [432, 151] width 4 height 8
click at [483, 233] on div "29" at bounding box center [483, 232] width 11 height 10
click at [483, 232] on div "29" at bounding box center [483, 232] width 11 height 10
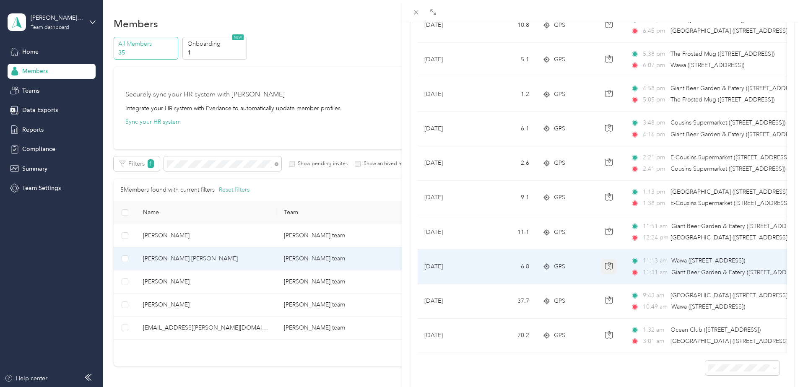
scroll to position [228, 0]
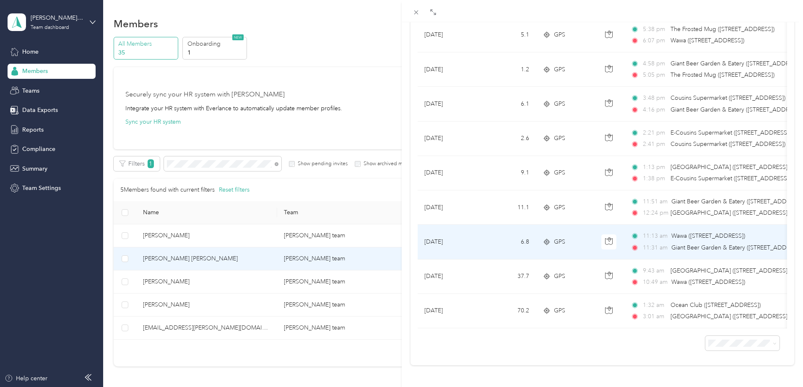
click at [555, 237] on span "GPS" at bounding box center [559, 241] width 11 height 9
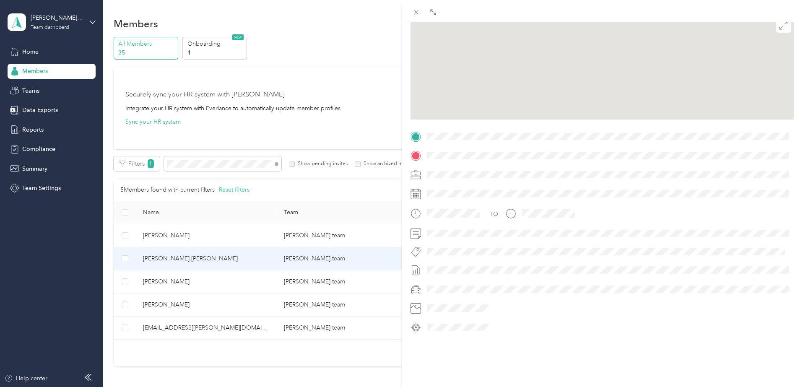
scroll to position [93, 0]
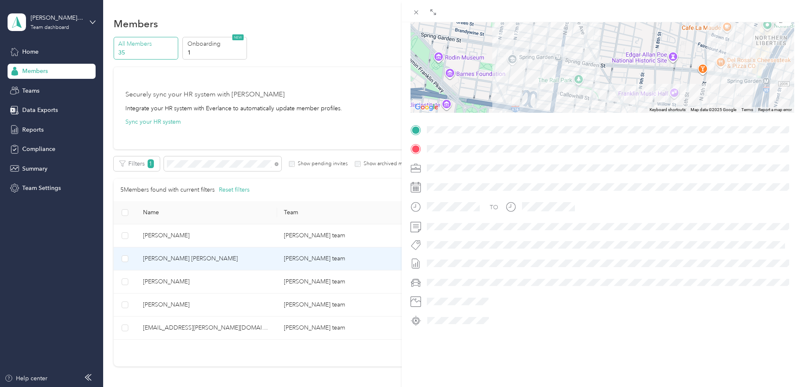
drag, startPoint x: 574, startPoint y: 40, endPoint x: 580, endPoint y: 72, distance: 32.4
click at [580, 72] on div at bounding box center [603, 60] width 384 height 105
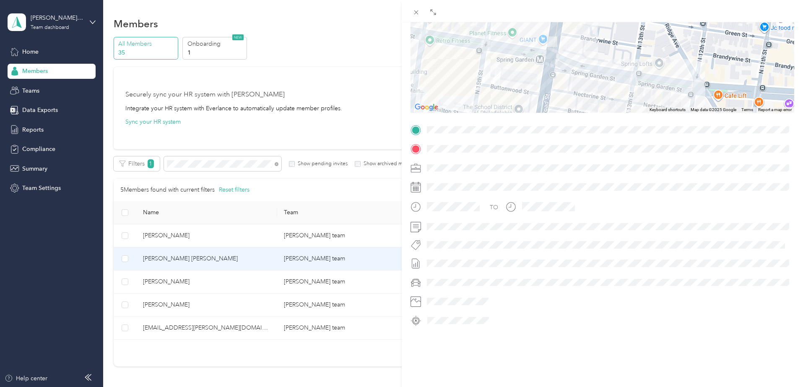
drag, startPoint x: 536, startPoint y: 47, endPoint x: 585, endPoint y: 99, distance: 71.5
click at [585, 99] on div at bounding box center [603, 60] width 384 height 105
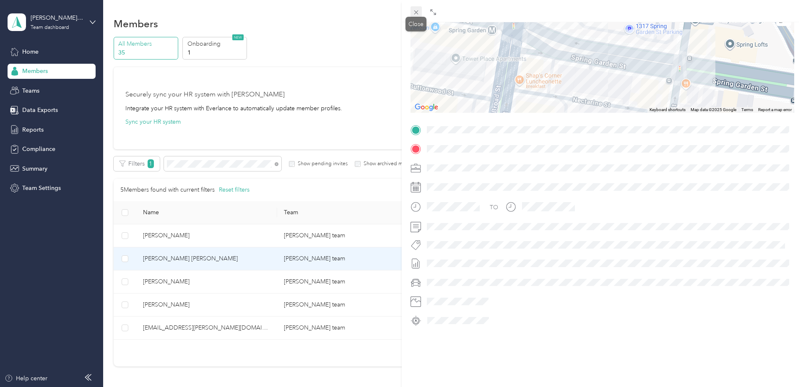
click at [415, 14] on icon at bounding box center [416, 12] width 4 height 4
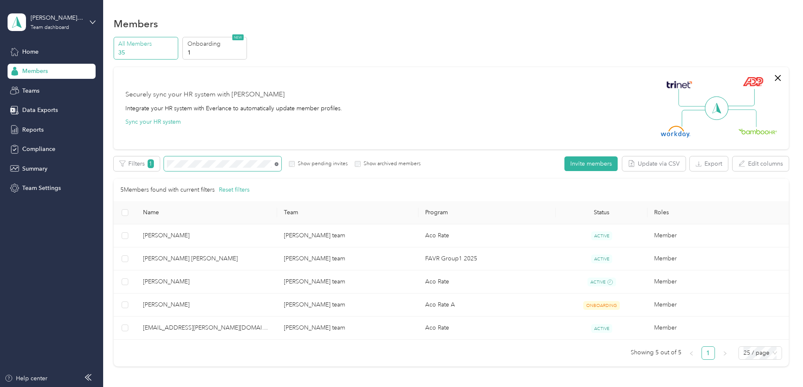
click at [279, 165] on icon at bounding box center [277, 164] width 4 height 4
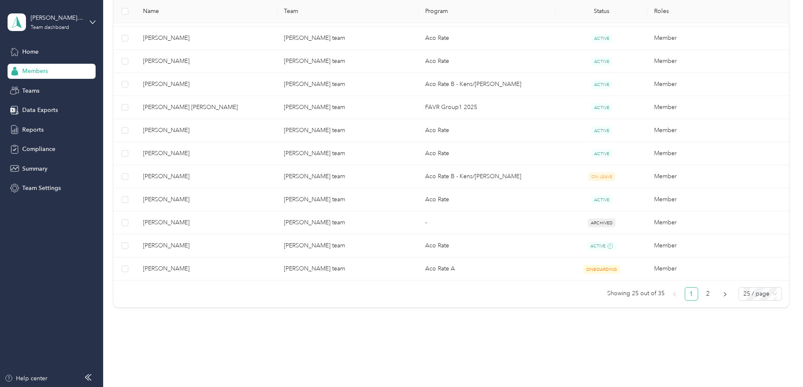
scroll to position [535, 0]
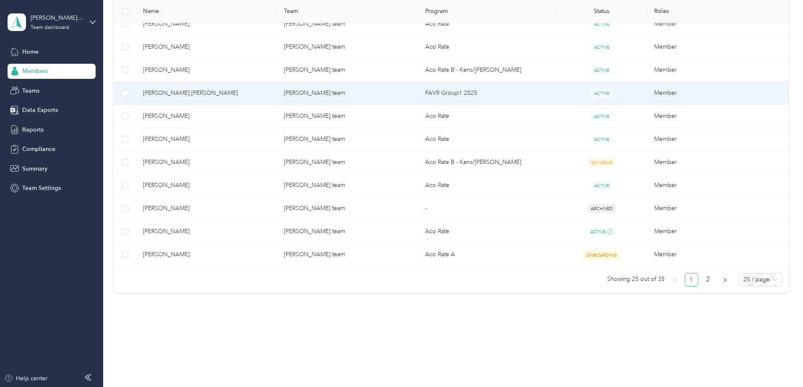
click at [250, 95] on span "[PERSON_NAME] [PERSON_NAME]" at bounding box center [207, 93] width 128 height 9
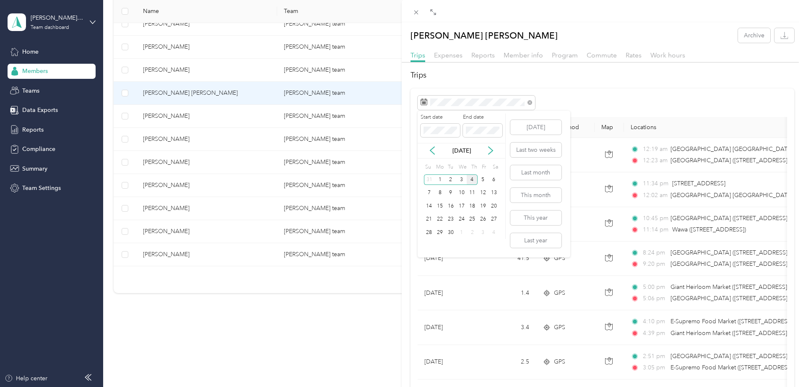
click at [427, 152] on div "[DATE]" at bounding box center [462, 150] width 88 height 9
click at [434, 149] on icon at bounding box center [432, 150] width 8 height 8
click at [485, 234] on div "29" at bounding box center [483, 232] width 11 height 10
click at [484, 232] on div "29" at bounding box center [483, 232] width 11 height 10
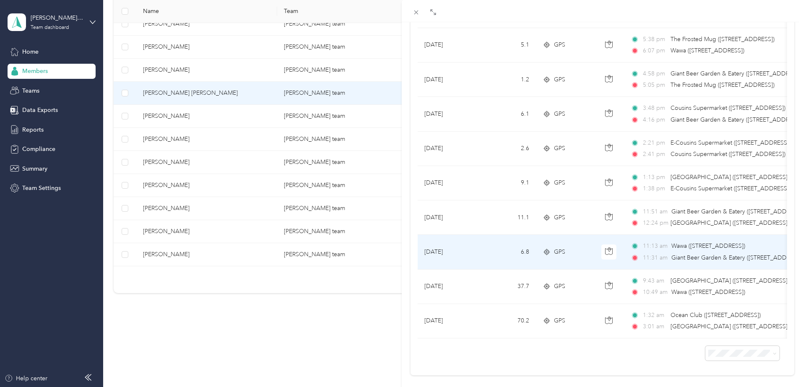
scroll to position [228, 0]
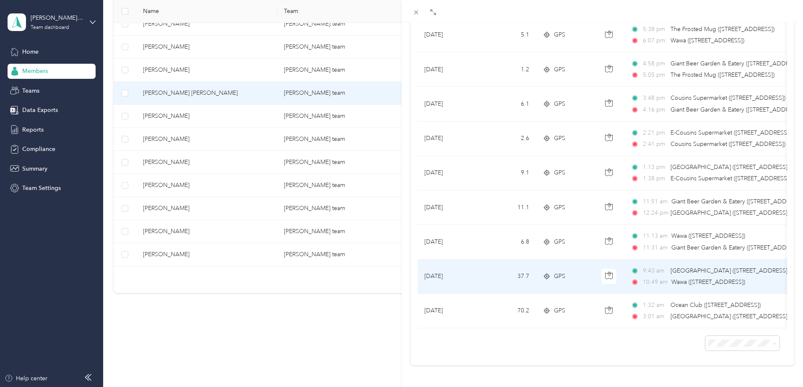
click at [551, 273] on div "GPS" at bounding box center [565, 276] width 45 height 9
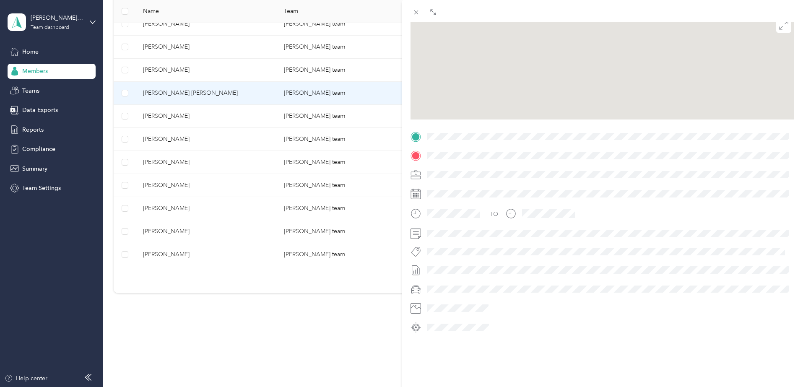
scroll to position [93, 0]
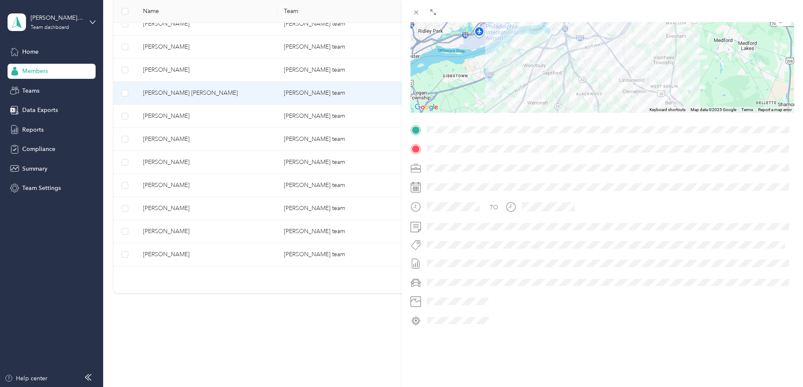
drag, startPoint x: 634, startPoint y: 50, endPoint x: 546, endPoint y: 99, distance: 100.7
click at [546, 99] on div at bounding box center [603, 60] width 384 height 105
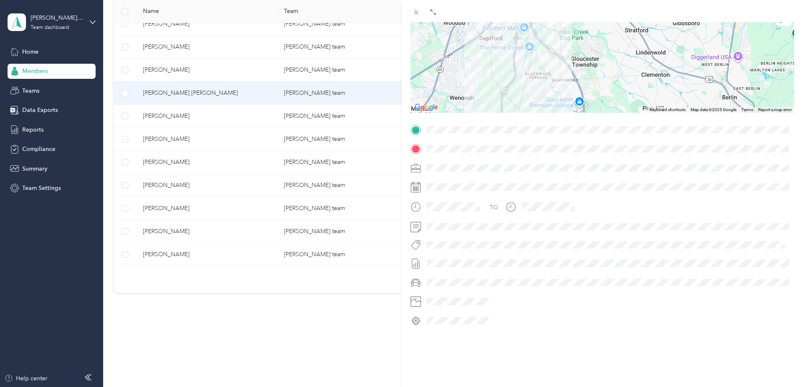
drag, startPoint x: 557, startPoint y: 99, endPoint x: 578, endPoint y: 55, distance: 49.0
click at [578, 55] on div at bounding box center [603, 60] width 384 height 105
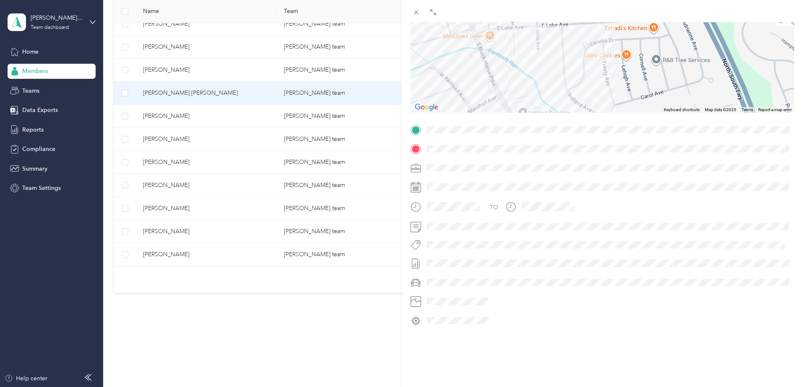
drag, startPoint x: 527, startPoint y: 84, endPoint x: 589, endPoint y: 63, distance: 65.4
click at [589, 63] on div at bounding box center [603, 60] width 384 height 105
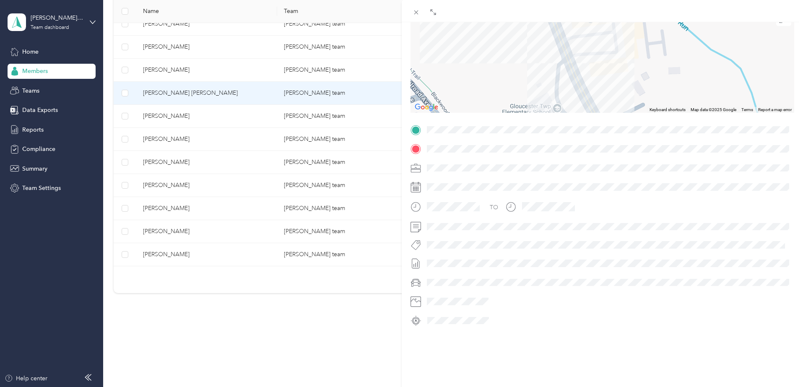
drag, startPoint x: 507, startPoint y: 62, endPoint x: 654, endPoint y: 83, distance: 148.3
click at [654, 83] on div at bounding box center [603, 60] width 384 height 105
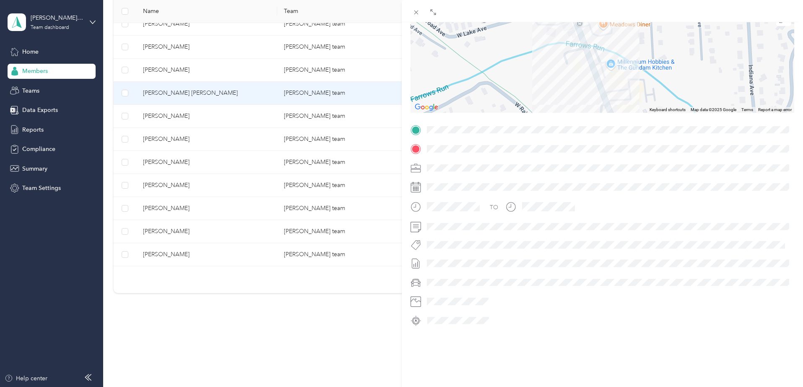
drag, startPoint x: 644, startPoint y: 53, endPoint x: 642, endPoint y: 87, distance: 33.6
click at [642, 87] on div at bounding box center [603, 60] width 384 height 105
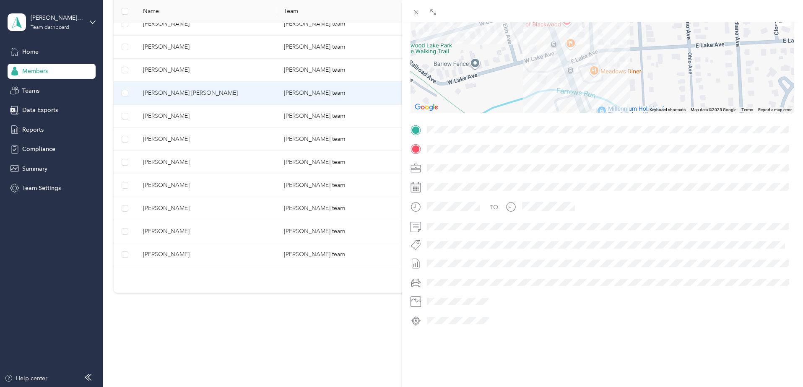
drag, startPoint x: 622, startPoint y: 50, endPoint x: 613, endPoint y: 94, distance: 45.8
click at [613, 94] on div at bounding box center [603, 60] width 384 height 105
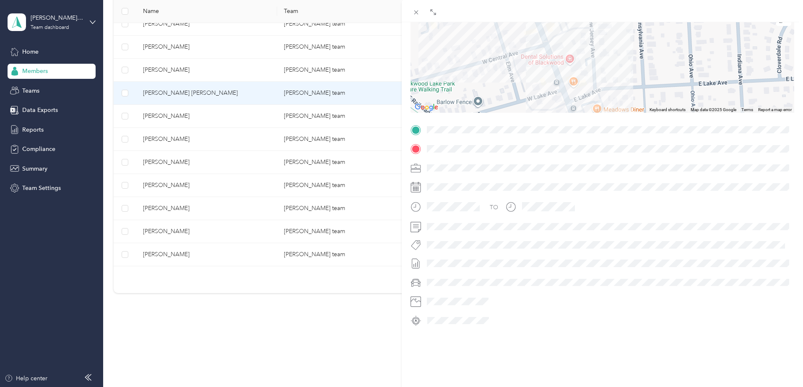
drag, startPoint x: 583, startPoint y: 37, endPoint x: 586, endPoint y: 76, distance: 38.7
click at [586, 76] on div at bounding box center [603, 60] width 384 height 105
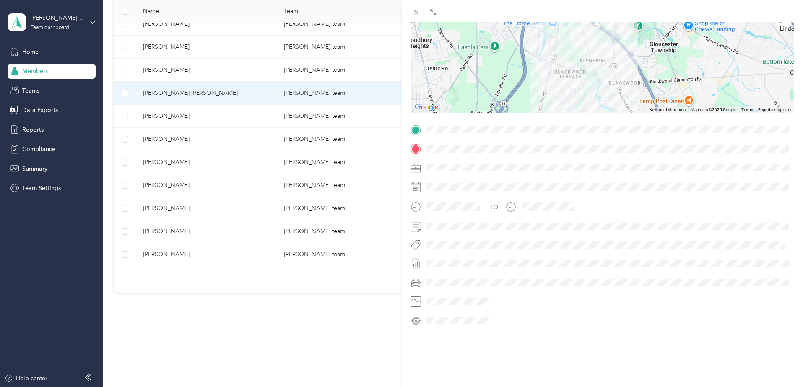
drag, startPoint x: 633, startPoint y: 42, endPoint x: 636, endPoint y: 76, distance: 34.1
click at [636, 76] on div at bounding box center [603, 60] width 384 height 105
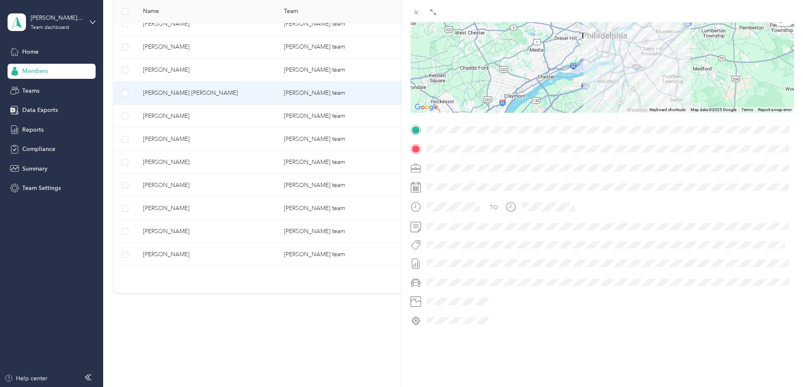
drag, startPoint x: 644, startPoint y: 56, endPoint x: 642, endPoint y: 72, distance: 16.1
click at [642, 72] on div at bounding box center [603, 60] width 384 height 105
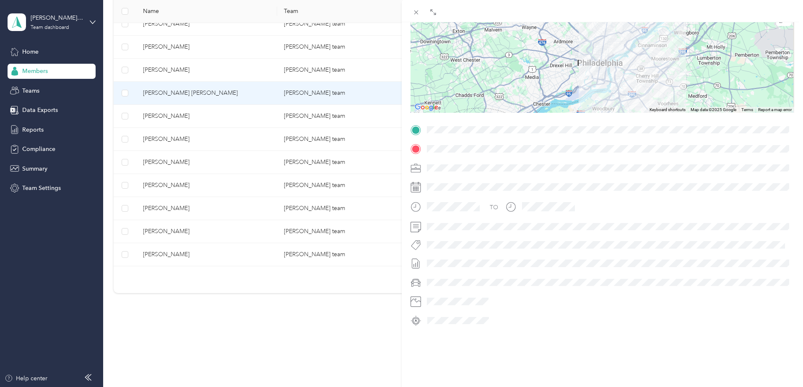
drag, startPoint x: 645, startPoint y: 46, endPoint x: 641, endPoint y: 75, distance: 29.3
click at [641, 76] on div at bounding box center [603, 60] width 384 height 105
click at [419, 11] on icon at bounding box center [416, 12] width 7 height 7
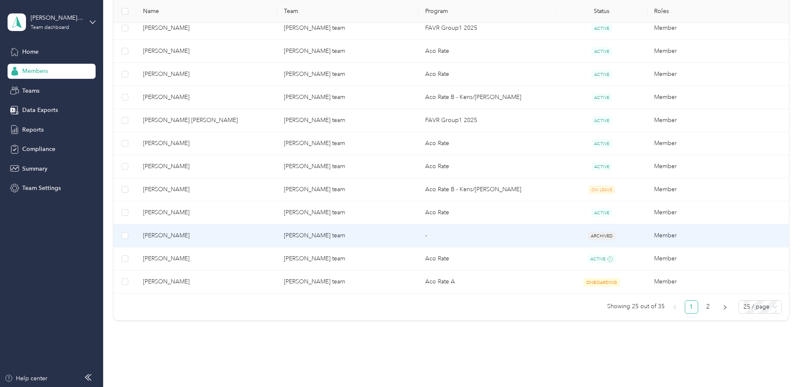
scroll to position [493, 0]
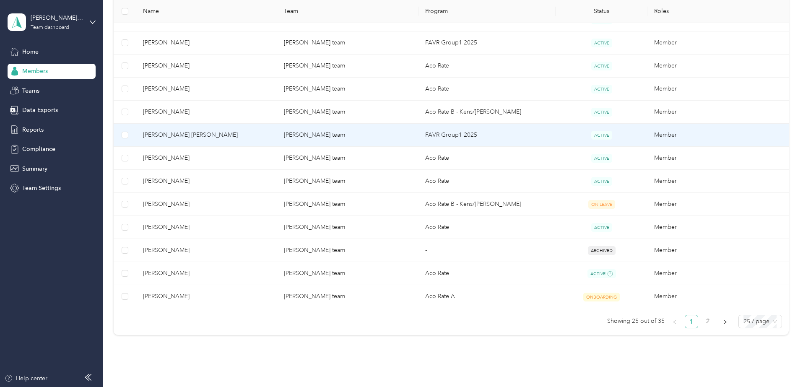
click at [235, 138] on span "[PERSON_NAME] [PERSON_NAME]" at bounding box center [207, 134] width 128 height 9
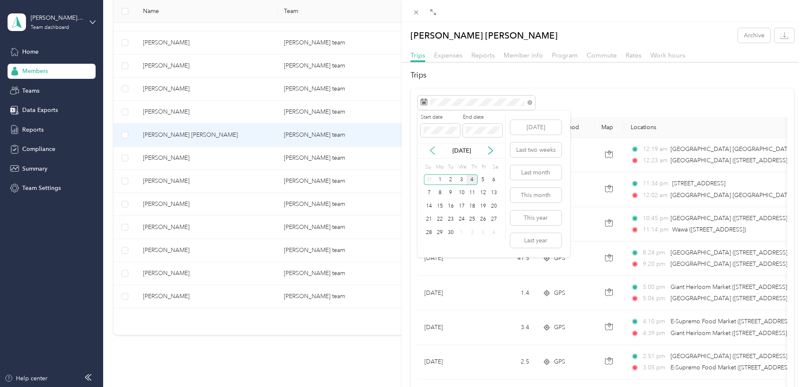
click at [432, 150] on icon at bounding box center [432, 151] width 4 height 8
click at [462, 234] on div "27" at bounding box center [461, 232] width 11 height 10
click at [462, 229] on div "27" at bounding box center [461, 232] width 11 height 10
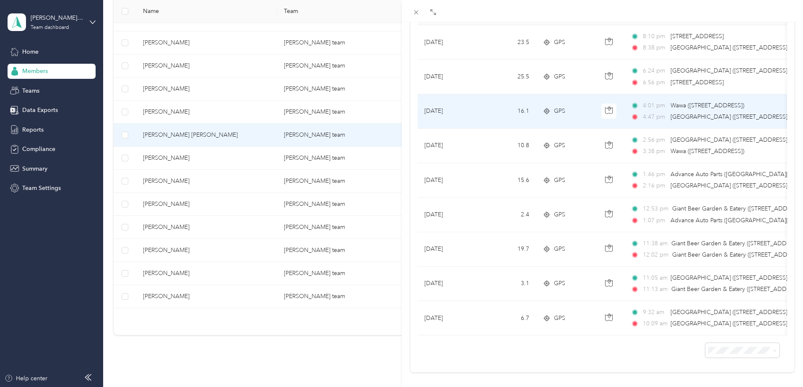
scroll to position [124, 0]
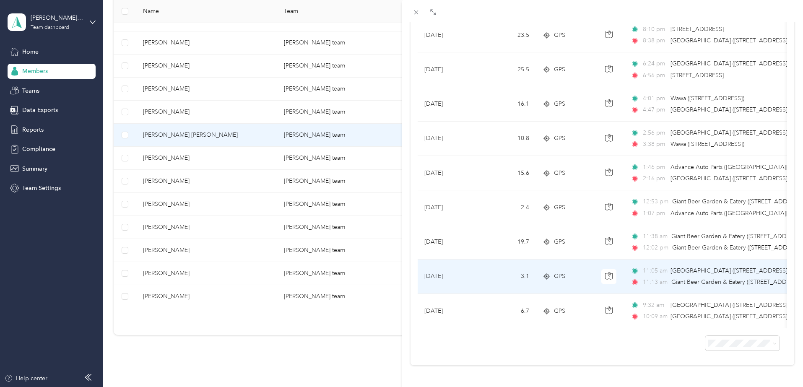
click at [553, 274] on div "GPS" at bounding box center [565, 276] width 45 height 9
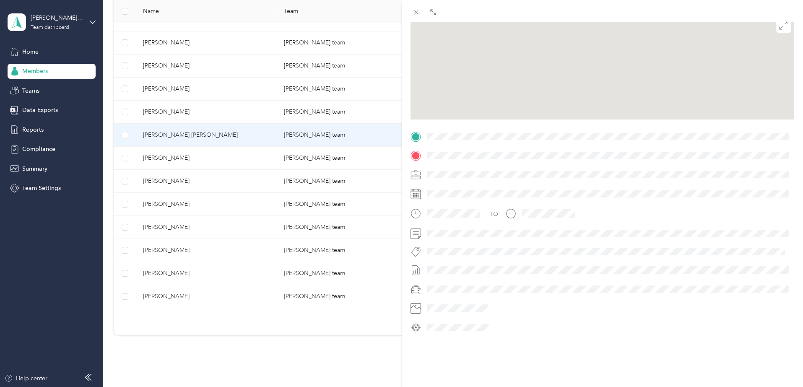
scroll to position [93, 0]
